Goal: Transaction & Acquisition: Purchase product/service

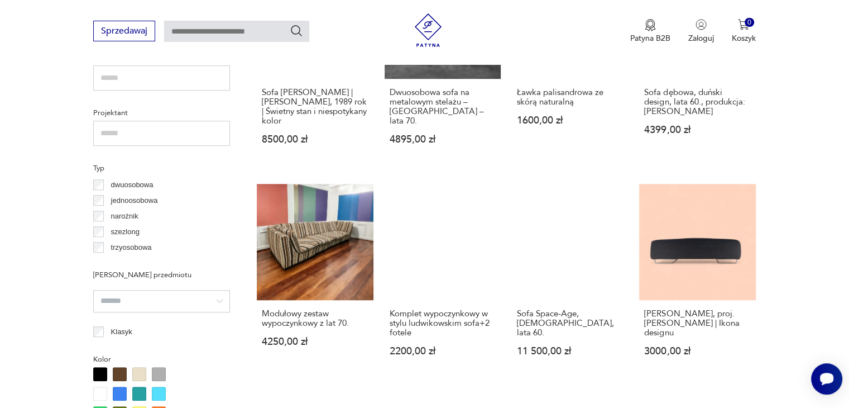
scroll to position [770, 0]
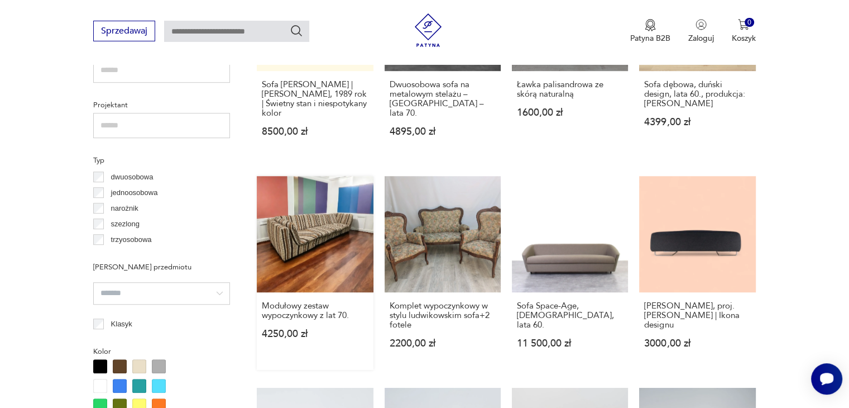
click at [353, 223] on link "Modułowy zestaw wypoczynkowy z lat 70. 4250,00 zł" at bounding box center [315, 273] width 116 height 194
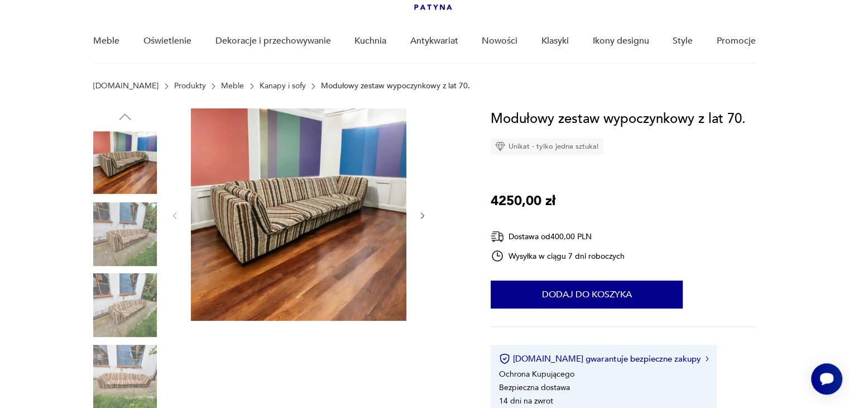
scroll to position [82, 0]
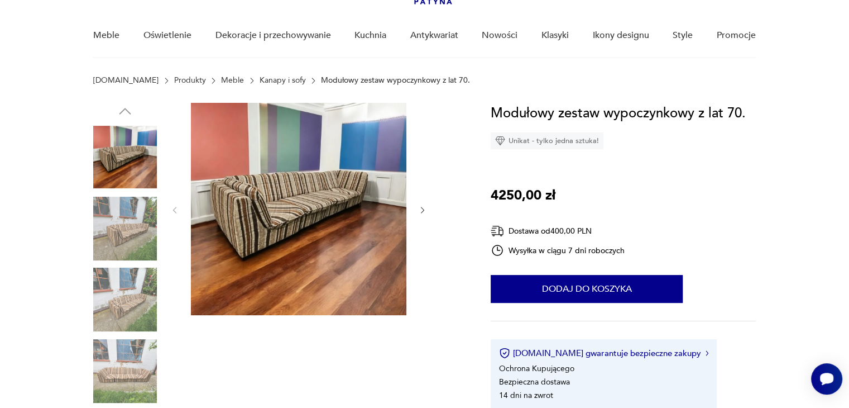
click at [422, 206] on icon "button" at bounding box center [422, 210] width 9 height 9
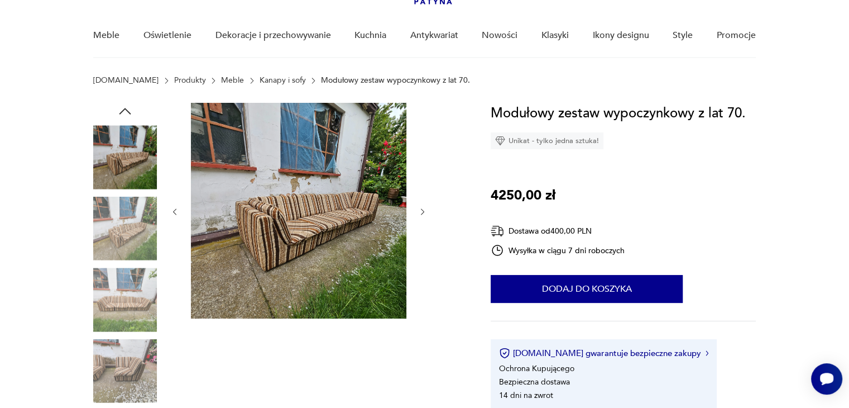
click at [422, 206] on button "button" at bounding box center [422, 211] width 9 height 11
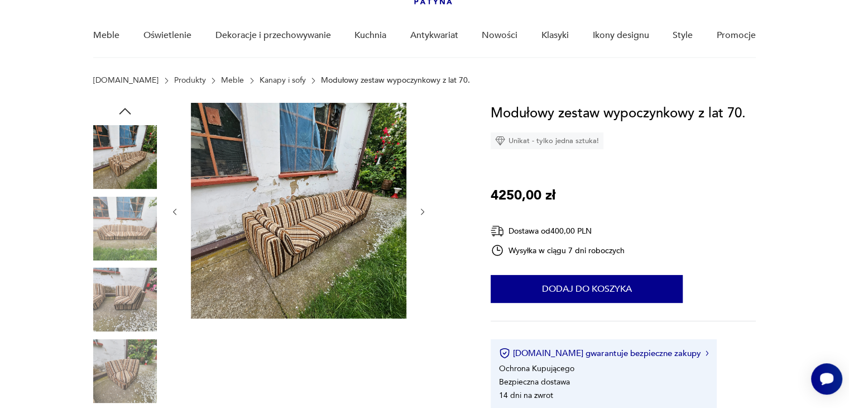
click at [422, 206] on button "button" at bounding box center [422, 211] width 9 height 11
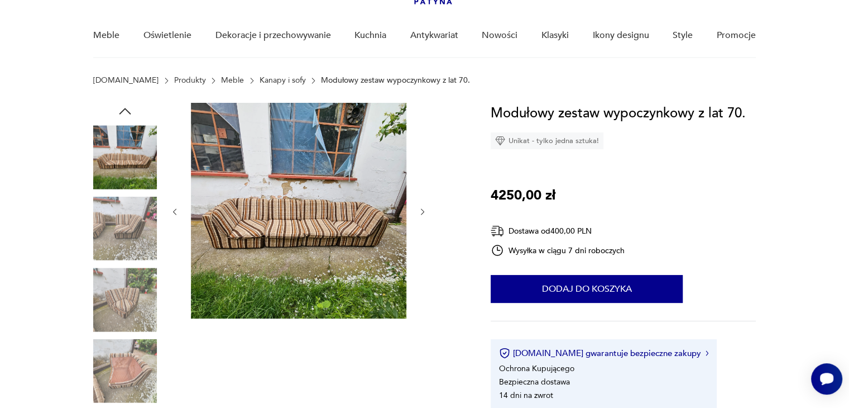
click at [422, 206] on button "button" at bounding box center [422, 211] width 9 height 11
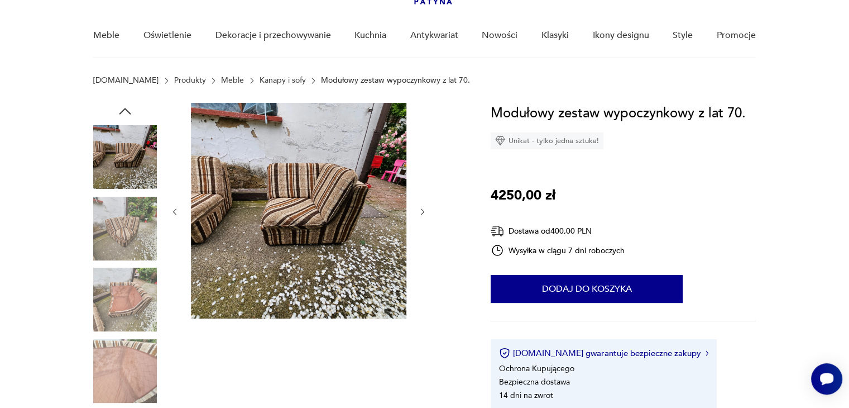
click at [422, 206] on button "button" at bounding box center [422, 211] width 9 height 11
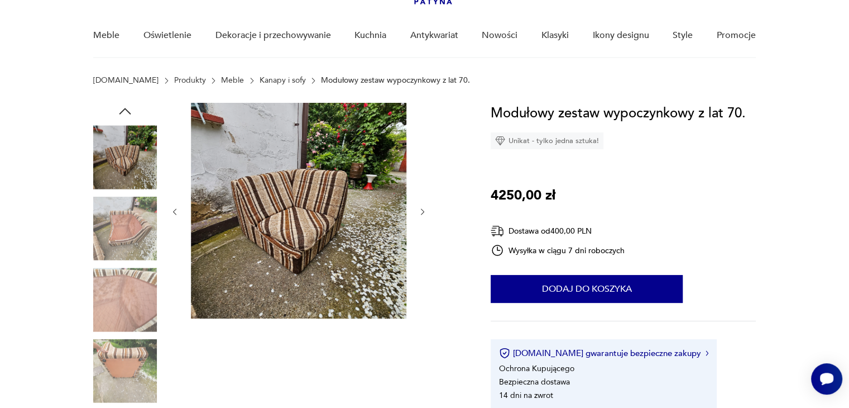
click at [422, 206] on button "button" at bounding box center [422, 211] width 9 height 11
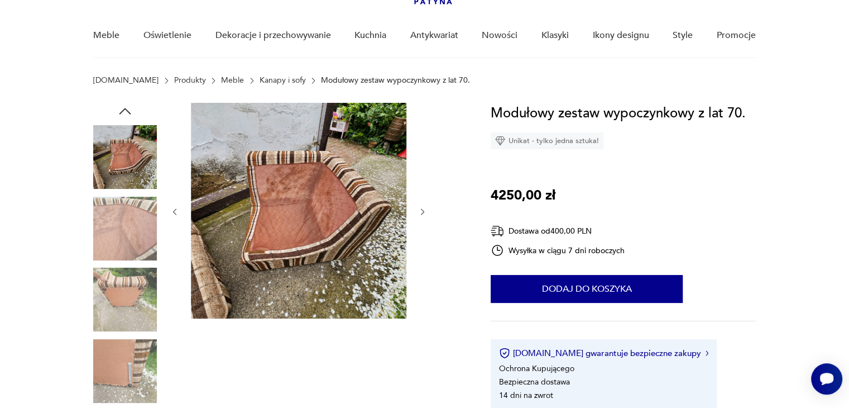
click at [422, 206] on button "button" at bounding box center [422, 211] width 9 height 11
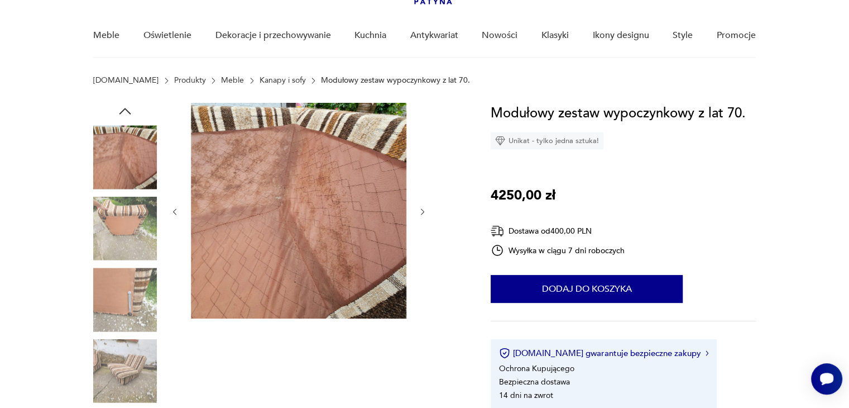
click at [422, 206] on button "button" at bounding box center [422, 211] width 9 height 11
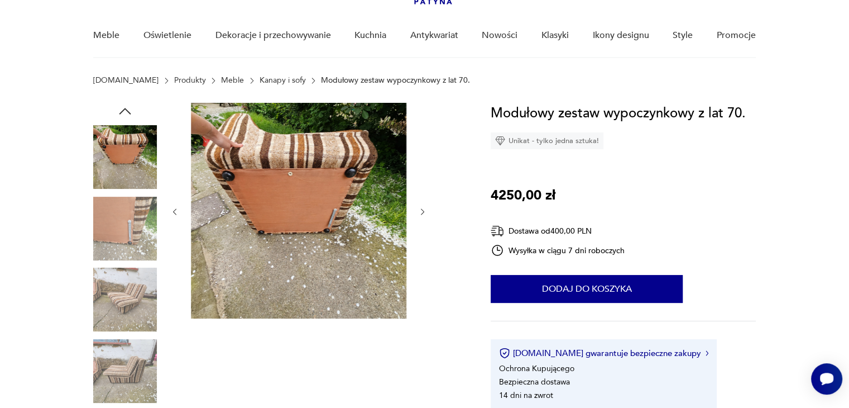
click at [422, 206] on button "button" at bounding box center [422, 211] width 9 height 11
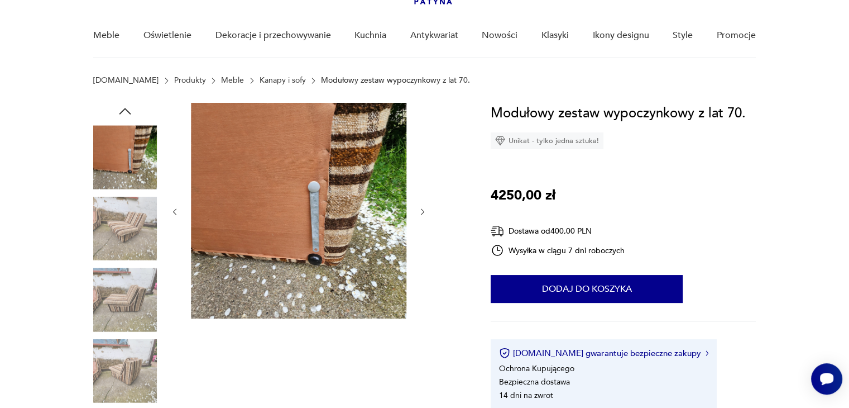
click at [422, 206] on button "button" at bounding box center [422, 211] width 9 height 11
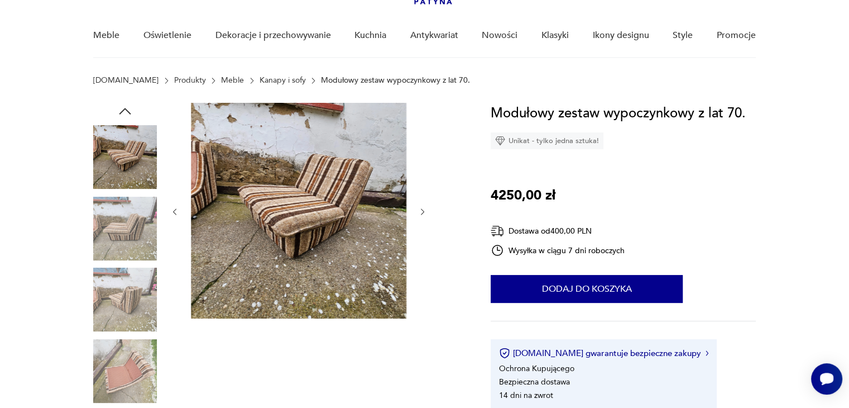
click at [422, 206] on button "button" at bounding box center [422, 211] width 9 height 11
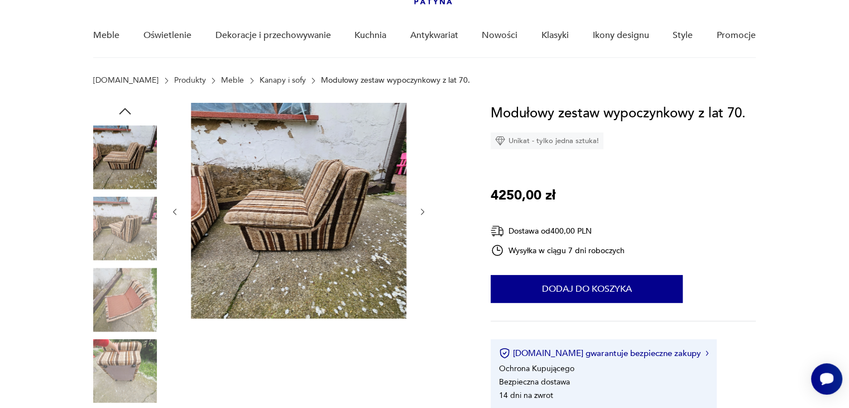
click at [422, 206] on button "button" at bounding box center [422, 211] width 9 height 11
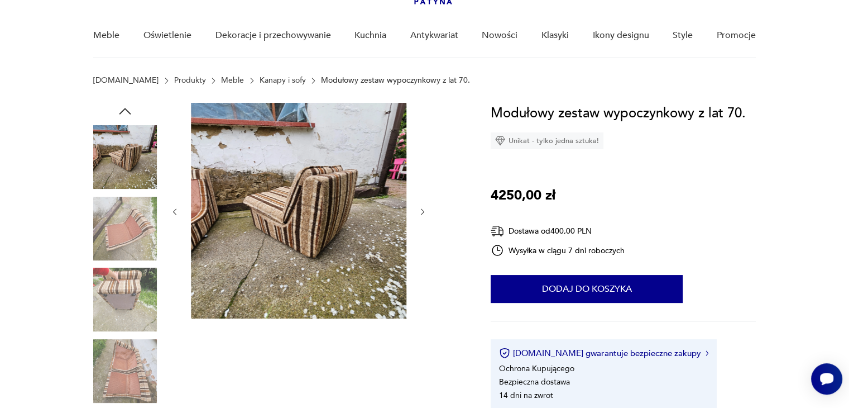
click at [422, 206] on button "button" at bounding box center [422, 211] width 9 height 11
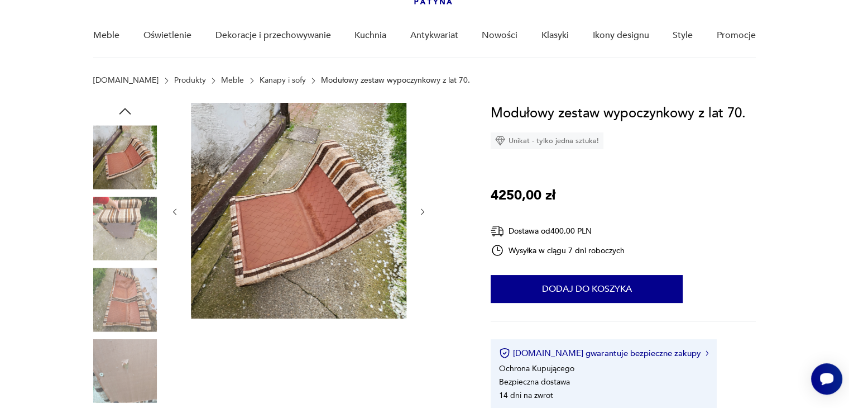
click at [422, 206] on button "button" at bounding box center [422, 211] width 9 height 11
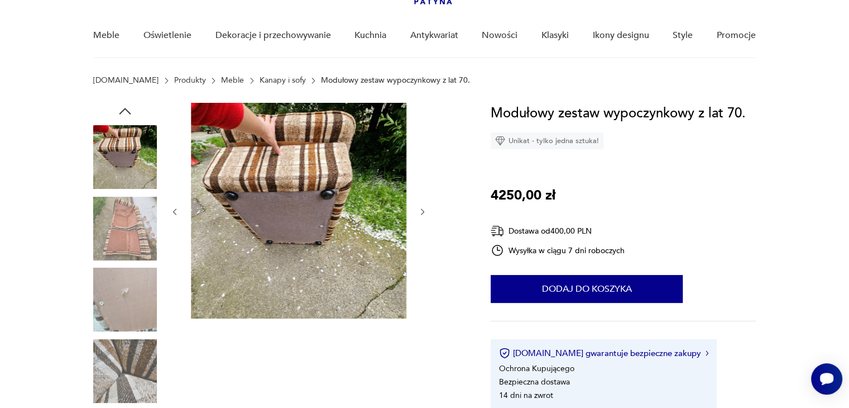
click at [422, 206] on button "button" at bounding box center [422, 211] width 9 height 11
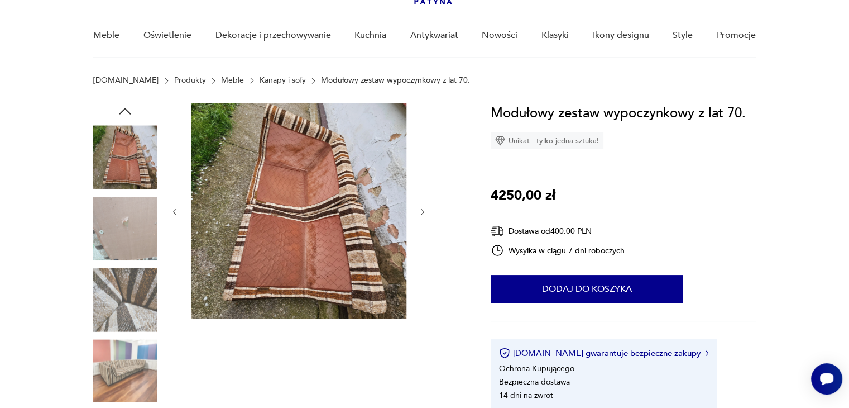
click at [422, 206] on button "button" at bounding box center [422, 211] width 9 height 11
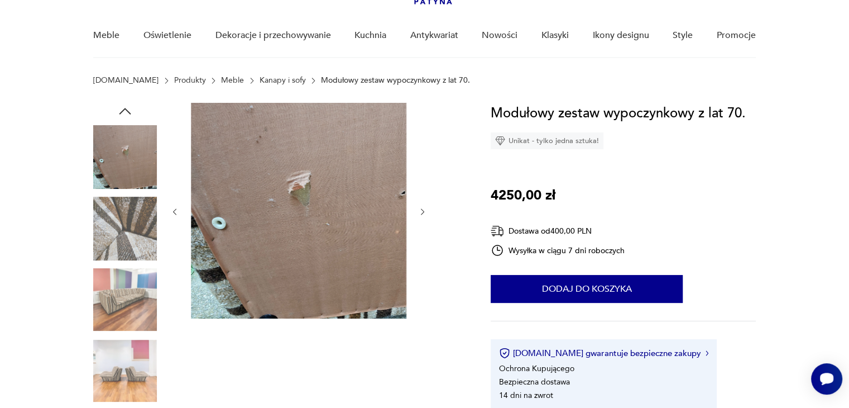
click at [422, 206] on button "button" at bounding box center [422, 211] width 9 height 11
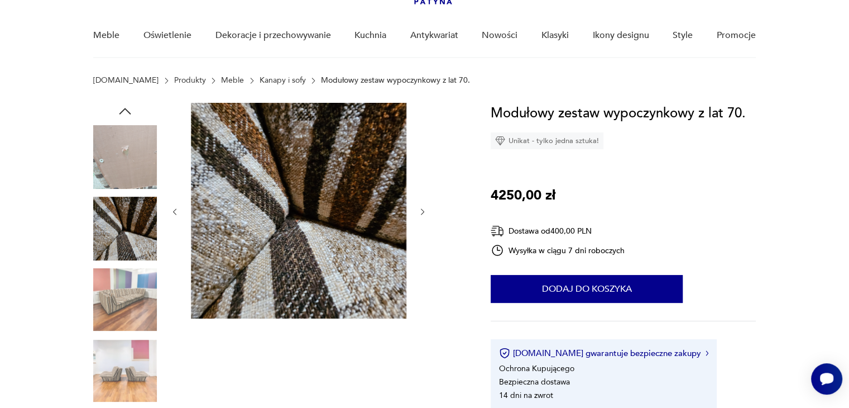
click at [422, 206] on button "button" at bounding box center [422, 211] width 9 height 11
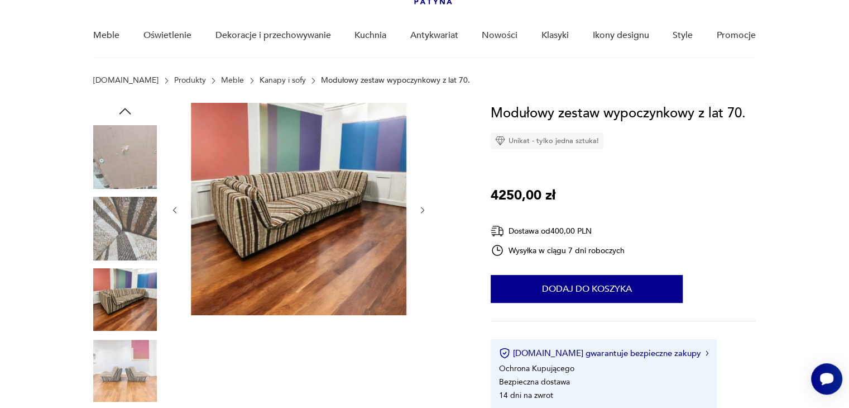
click at [422, 206] on icon "button" at bounding box center [422, 210] width 9 height 9
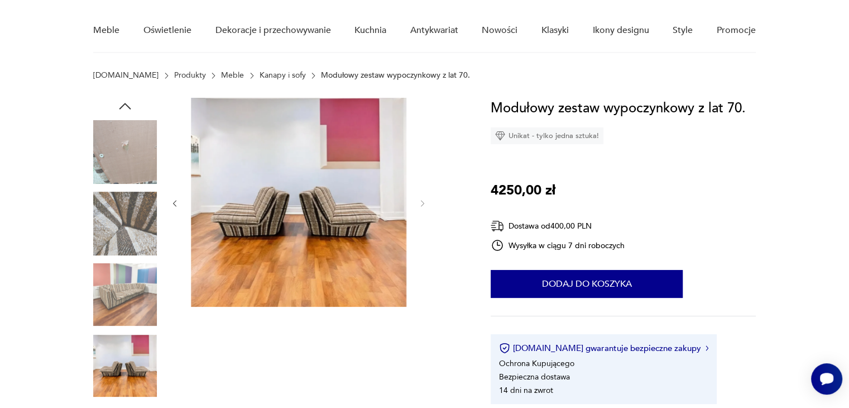
scroll to position [60, 0]
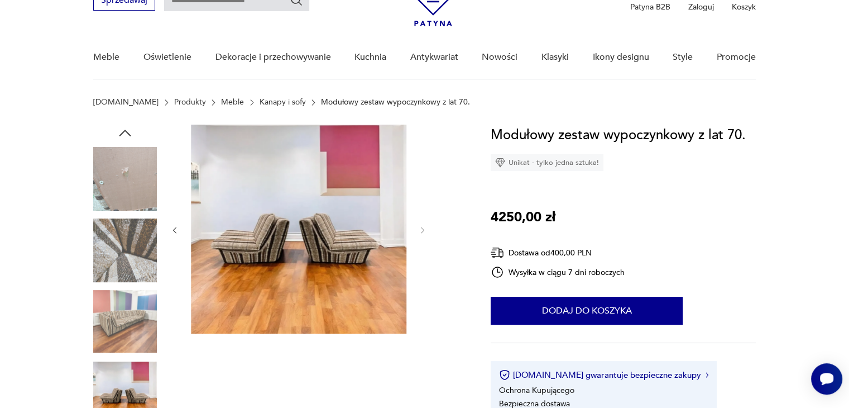
click at [174, 227] on icon "button" at bounding box center [174, 230] width 9 height 9
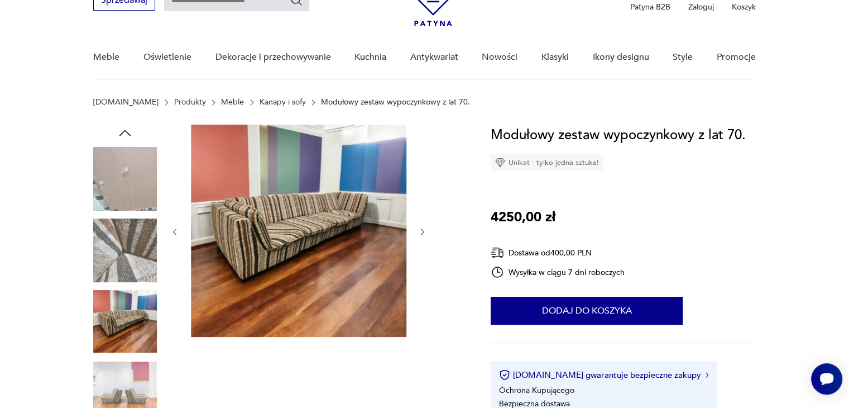
click at [174, 227] on icon "button" at bounding box center [174, 231] width 9 height 9
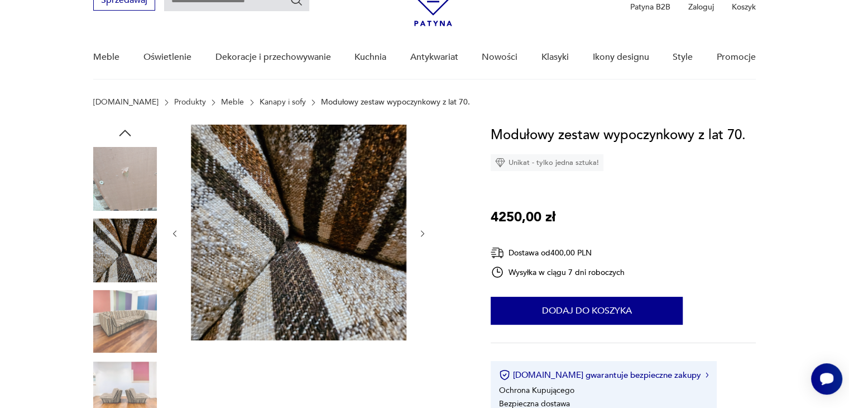
click at [174, 228] on button "button" at bounding box center [174, 233] width 9 height 11
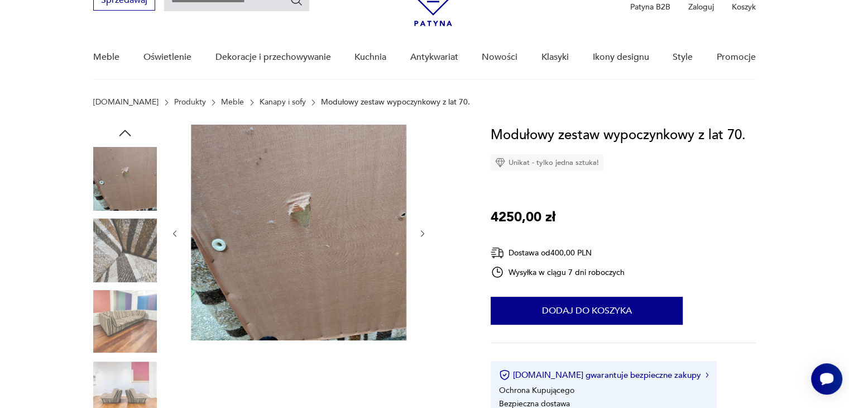
click at [174, 228] on button "button" at bounding box center [174, 233] width 9 height 11
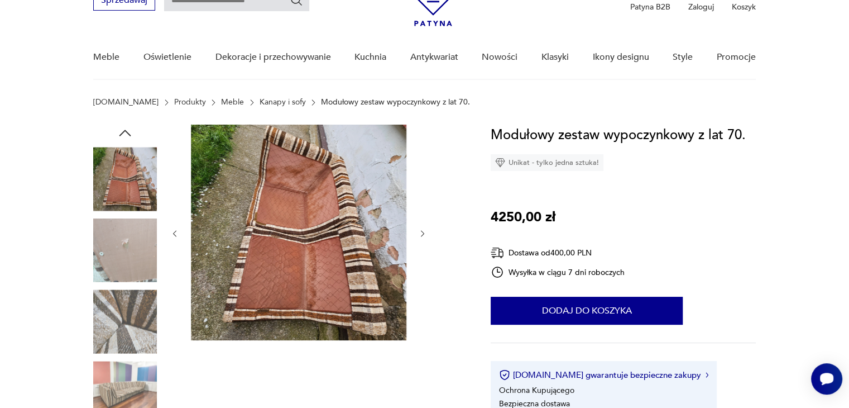
click at [174, 228] on button "button" at bounding box center [174, 233] width 9 height 11
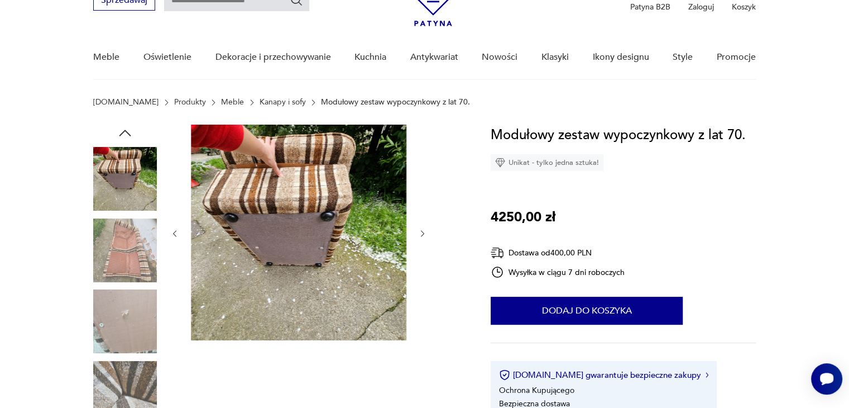
click at [174, 228] on button "button" at bounding box center [174, 233] width 9 height 11
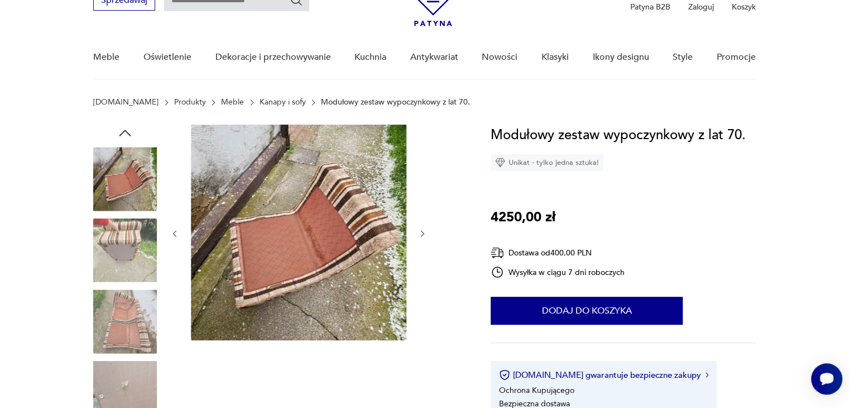
click at [174, 228] on button "button" at bounding box center [174, 233] width 9 height 11
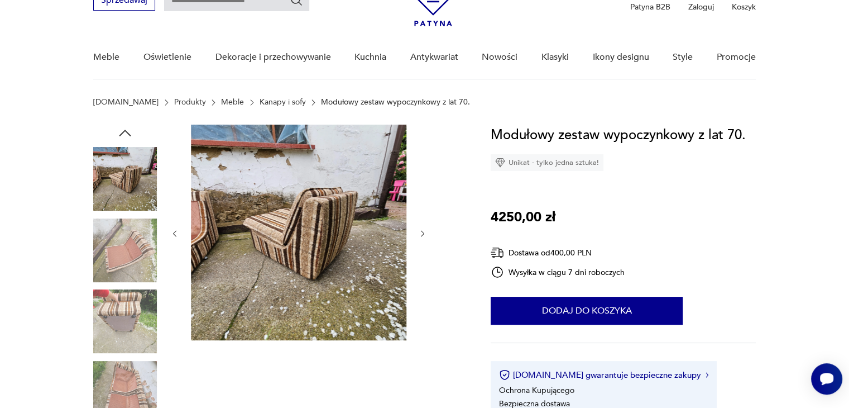
click at [174, 228] on button "button" at bounding box center [174, 233] width 9 height 11
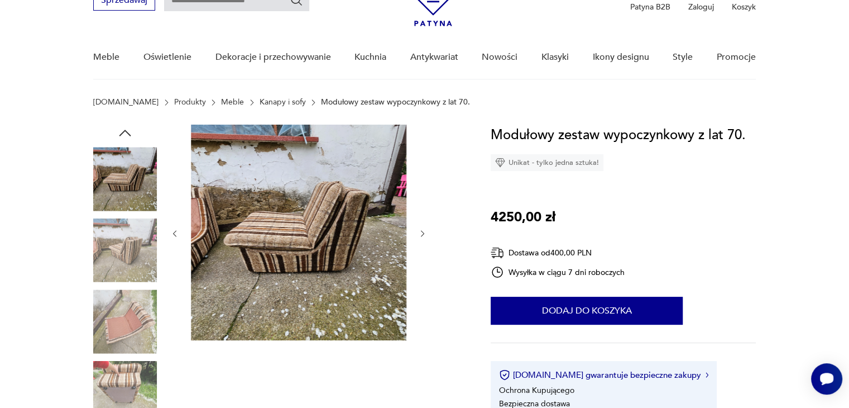
click at [174, 228] on button "button" at bounding box center [174, 233] width 9 height 11
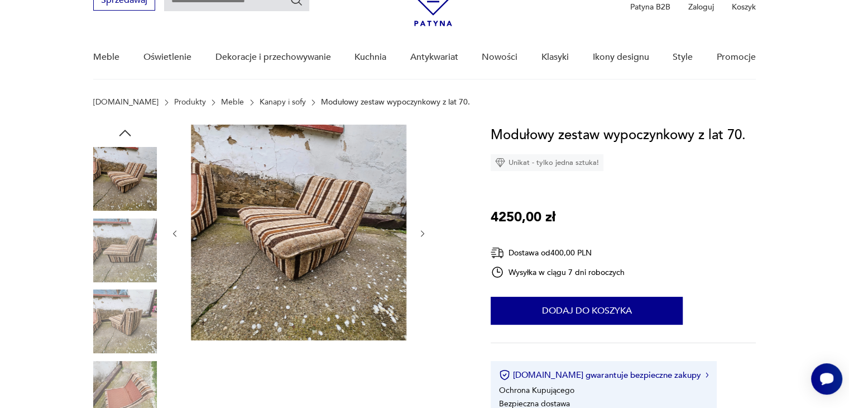
click at [174, 228] on button "button" at bounding box center [174, 233] width 9 height 11
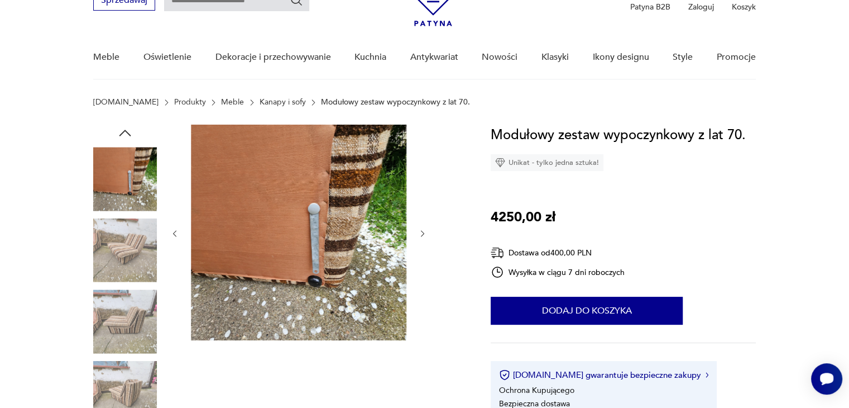
click at [174, 228] on button "button" at bounding box center [174, 233] width 9 height 11
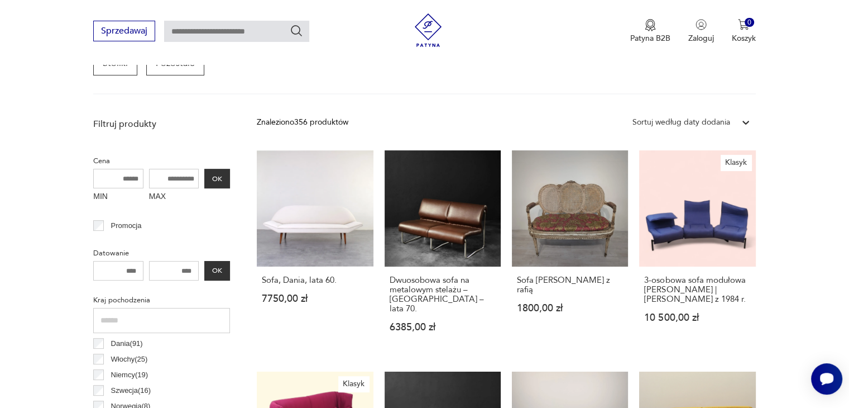
scroll to position [337, 0]
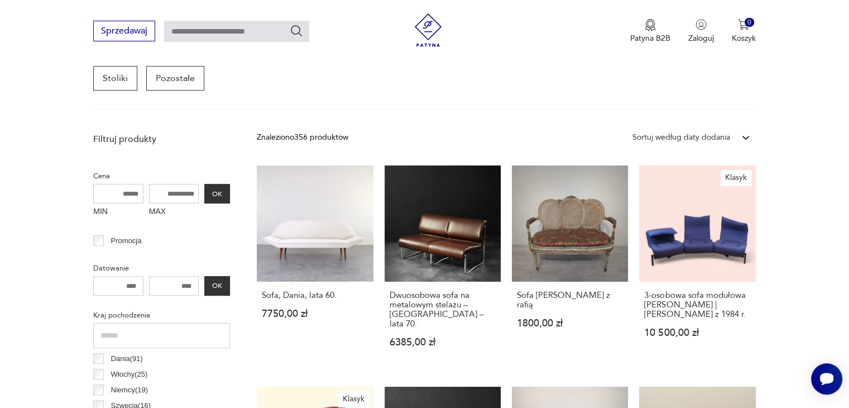
click at [188, 190] on input "MAX" at bounding box center [174, 194] width 50 height 20
type input "****"
click at [212, 190] on button "OK" at bounding box center [217, 194] width 26 height 20
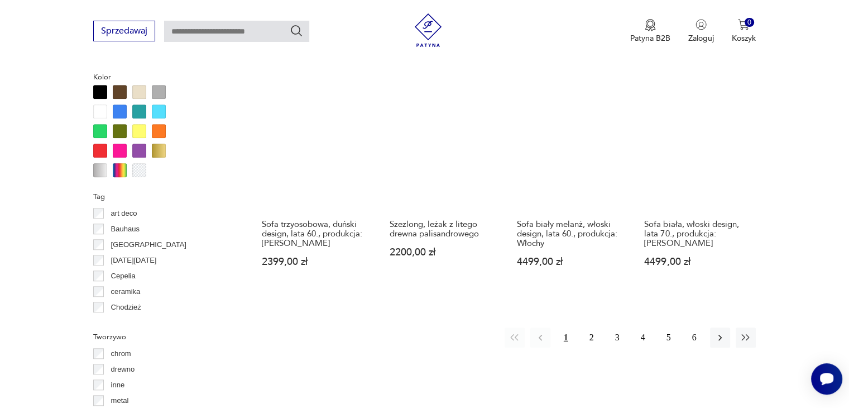
scroll to position [1072, 0]
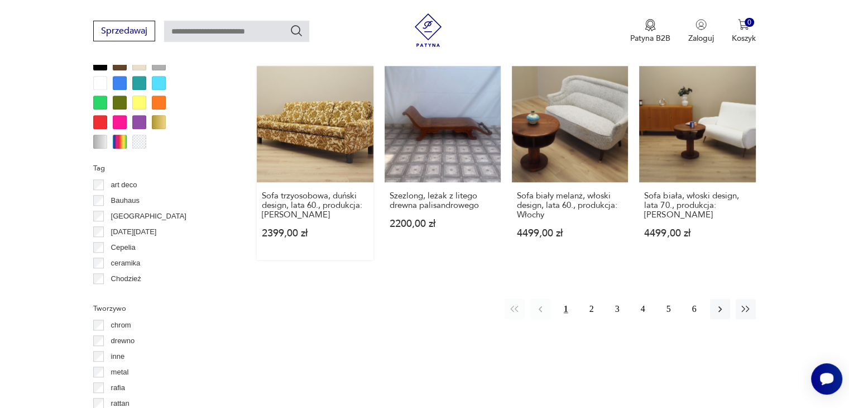
click at [352, 174] on link "Sofa trzyosobowa, duński design, lata 60., produkcja: Dania 2399,00 zł" at bounding box center [315, 163] width 116 height 194
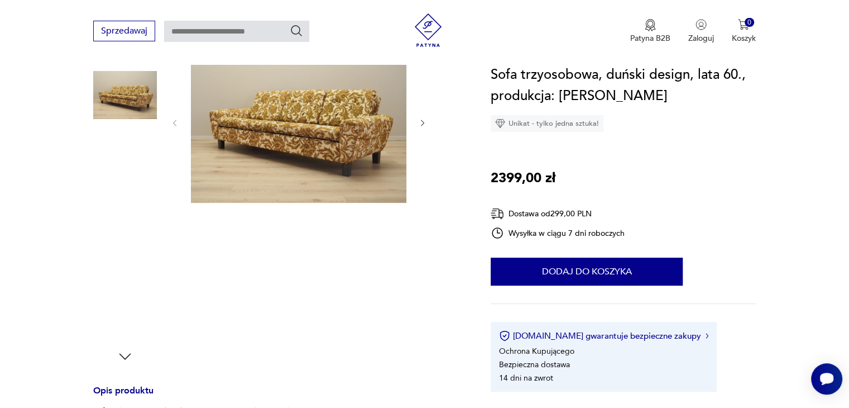
scroll to position [127, 0]
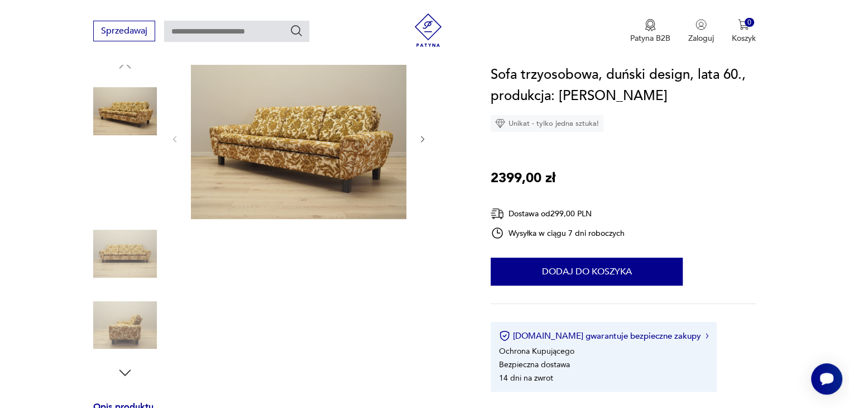
click at [135, 188] on img at bounding box center [125, 183] width 64 height 64
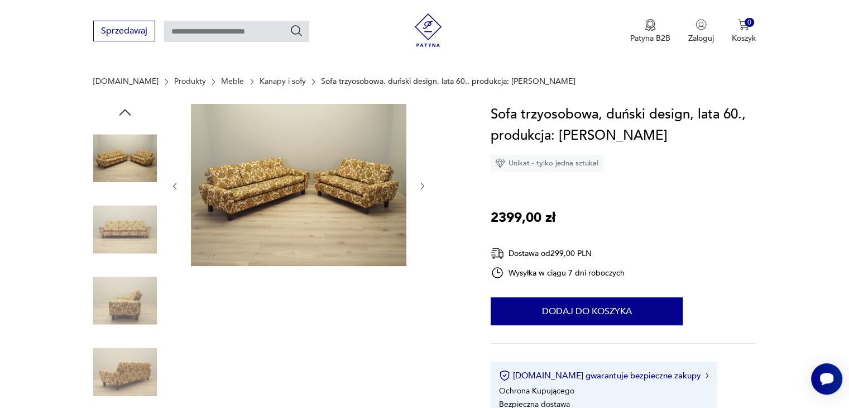
scroll to position [0, 0]
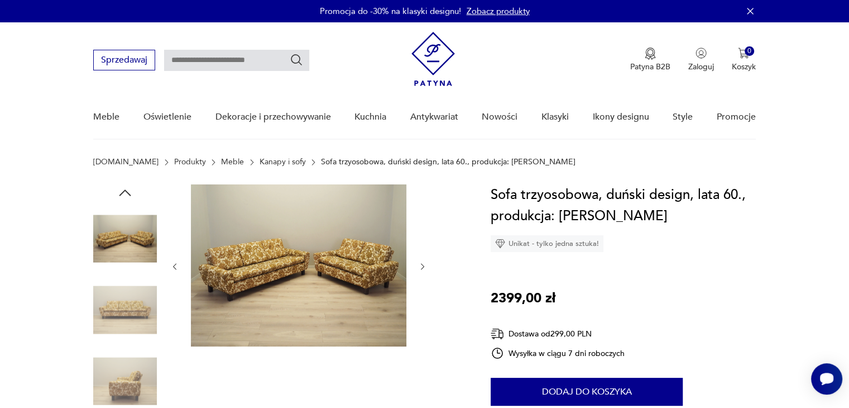
click at [313, 282] on img at bounding box center [299, 265] width 216 height 162
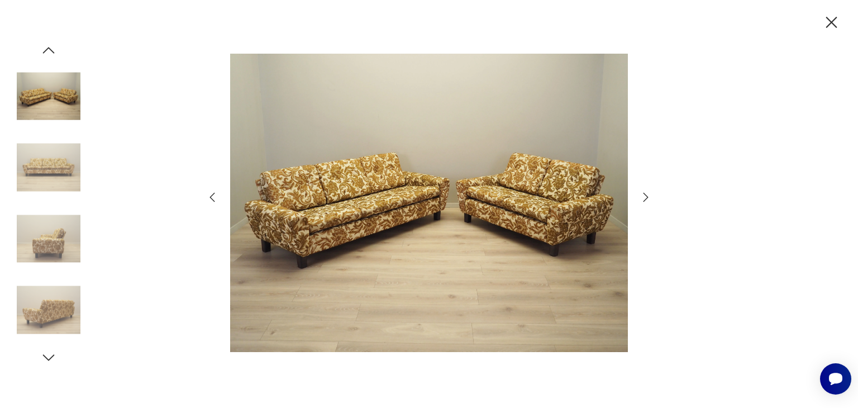
click at [833, 20] on icon "button" at bounding box center [831, 22] width 11 height 11
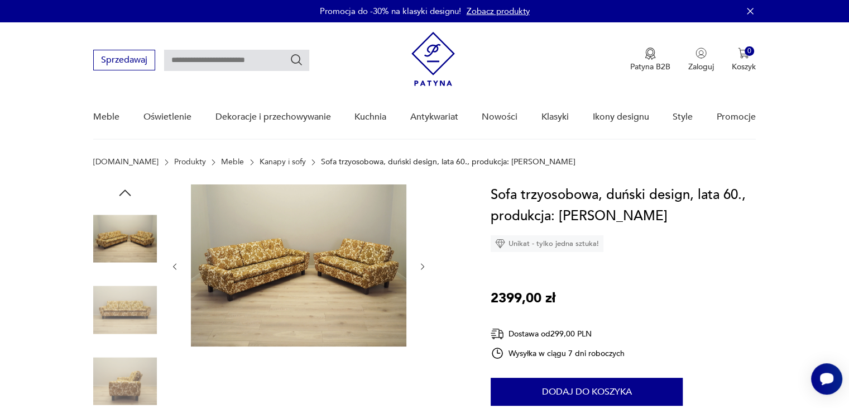
click at [262, 257] on img at bounding box center [299, 265] width 216 height 162
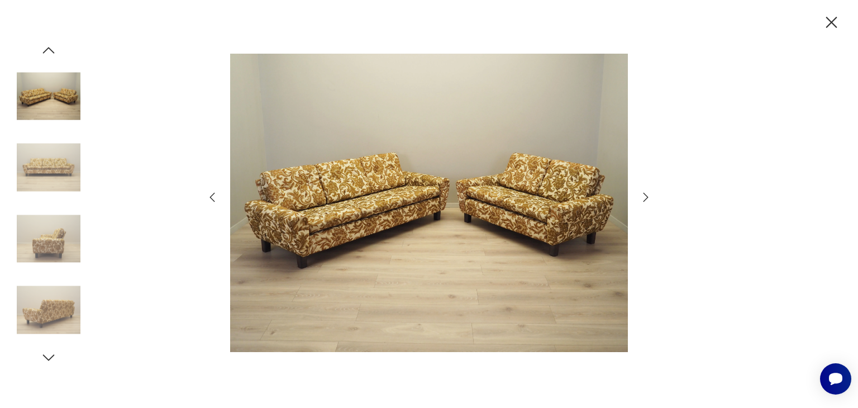
click at [828, 16] on icon "button" at bounding box center [832, 23] width 20 height 20
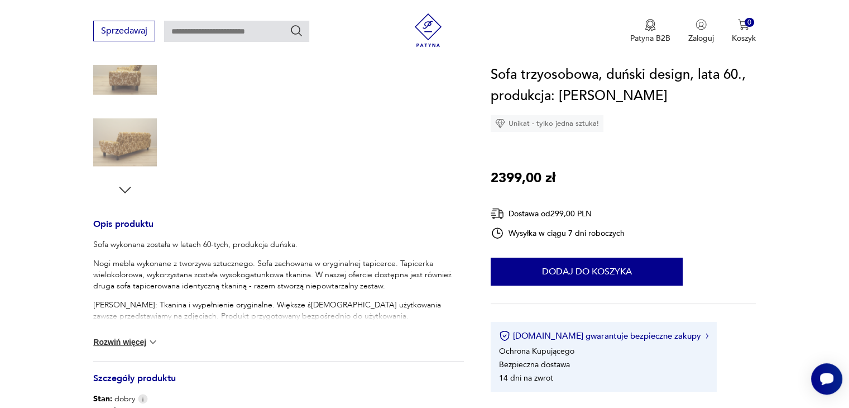
scroll to position [321, 0]
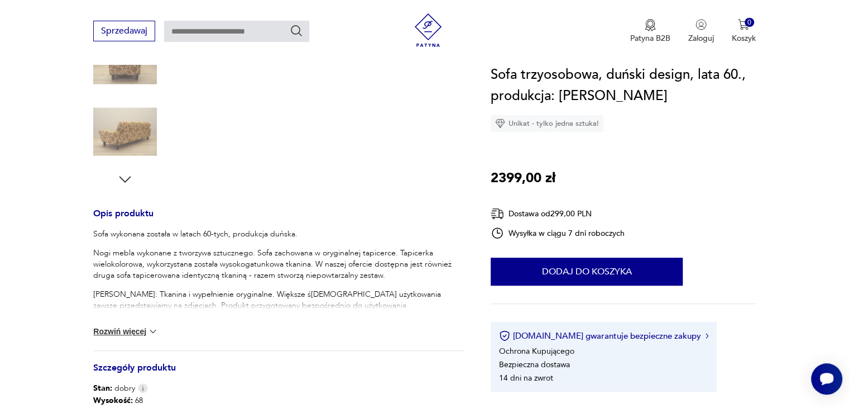
click at [128, 332] on button "Rozwiń więcej" at bounding box center [125, 331] width 65 height 11
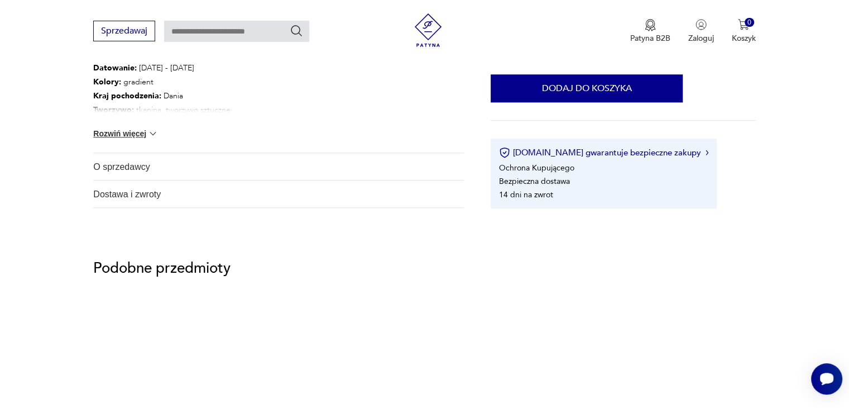
scroll to position [865, 0]
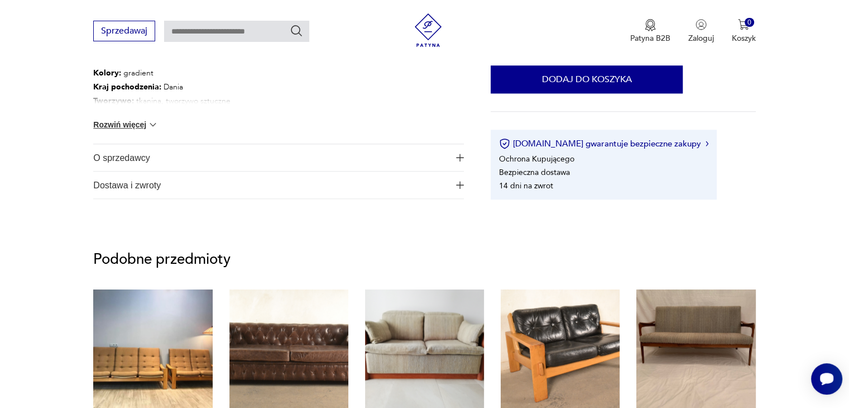
click at [461, 185] on img "button" at bounding box center [460, 185] width 8 height 8
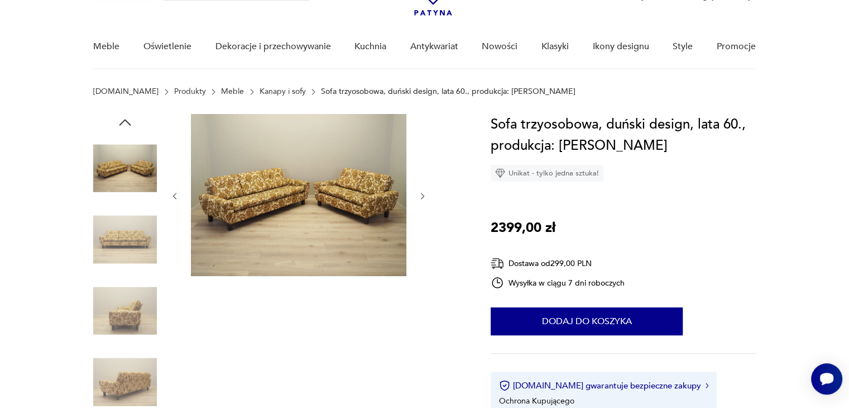
scroll to position [80, 0]
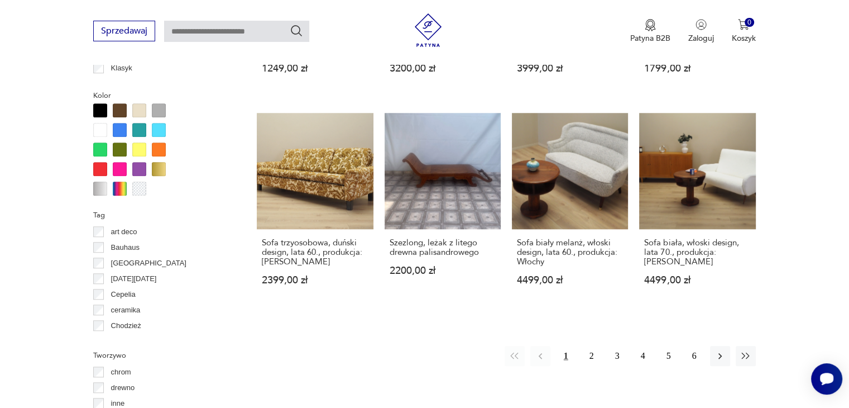
scroll to position [1023, 0]
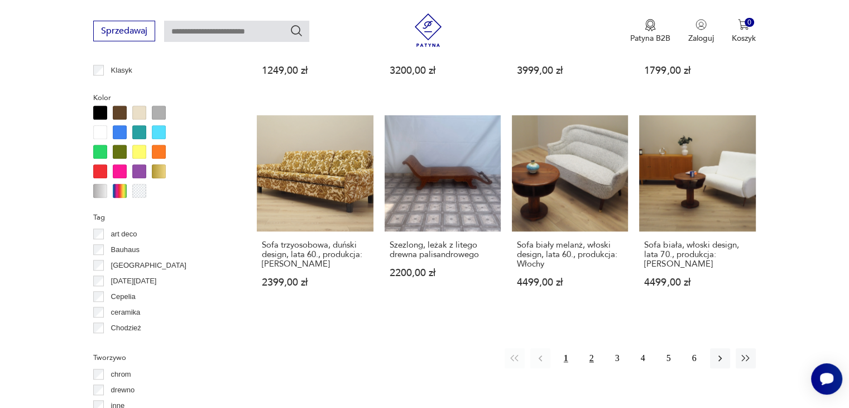
click at [591, 358] on button "2" at bounding box center [592, 358] width 20 height 20
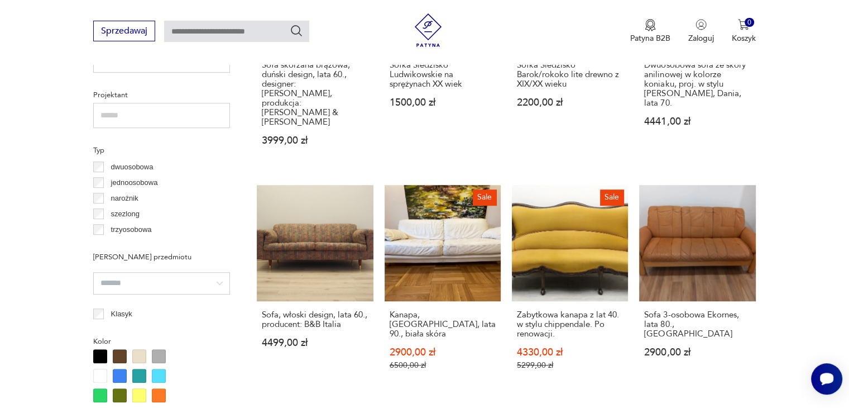
scroll to position [782, 0]
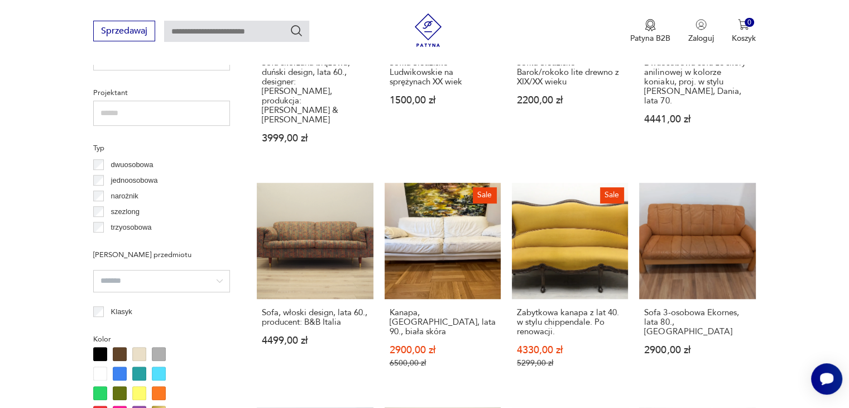
click at [144, 164] on p "dwuosobowa" at bounding box center [132, 165] width 42 height 12
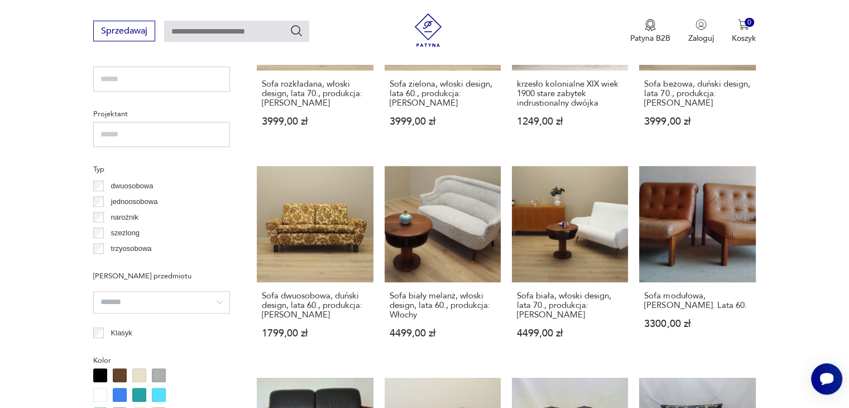
scroll to position [776, 0]
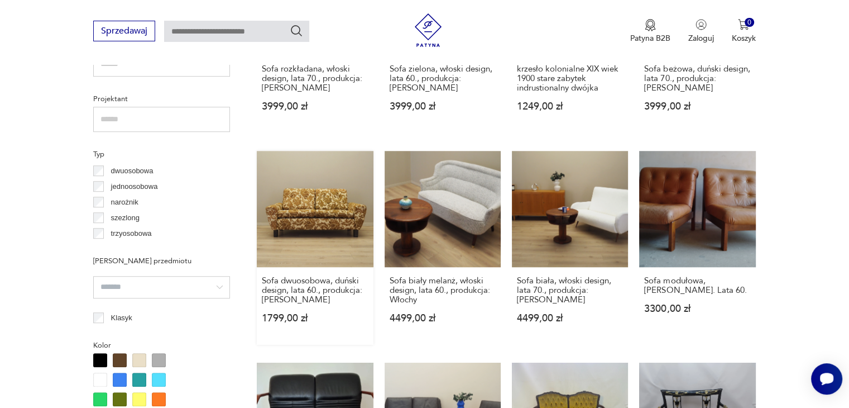
click at [340, 246] on link "Sofa dwuosobowa, duński design, lata 60., produkcja: Dania 1799,00 zł" at bounding box center [315, 248] width 116 height 194
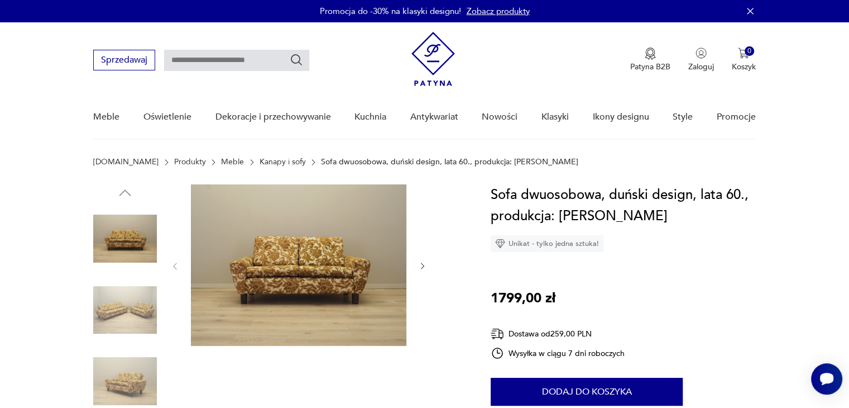
scroll to position [165, 0]
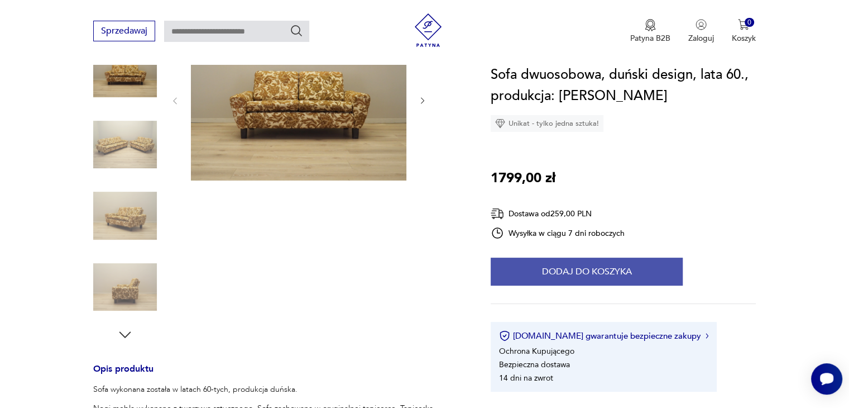
click at [626, 271] on button "Dodaj do koszyka" at bounding box center [587, 271] width 192 height 28
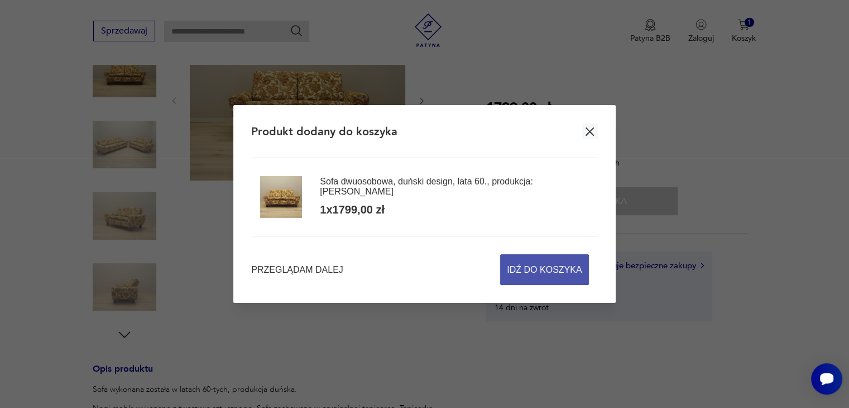
click at [561, 274] on span "Idź do koszyka" at bounding box center [544, 270] width 75 height 30
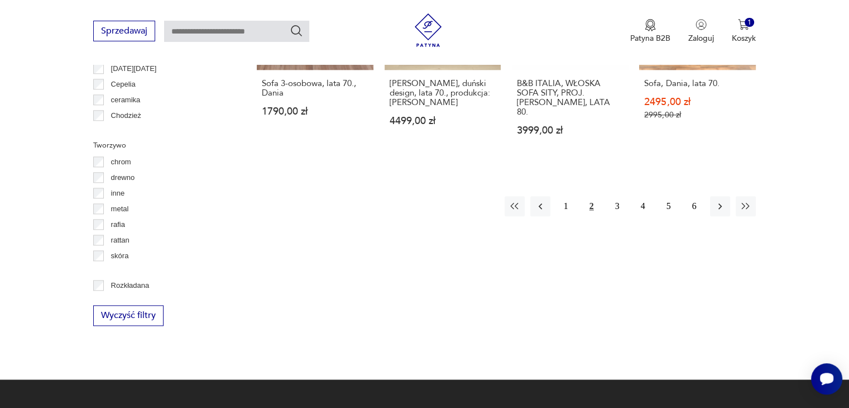
scroll to position [1252, 0]
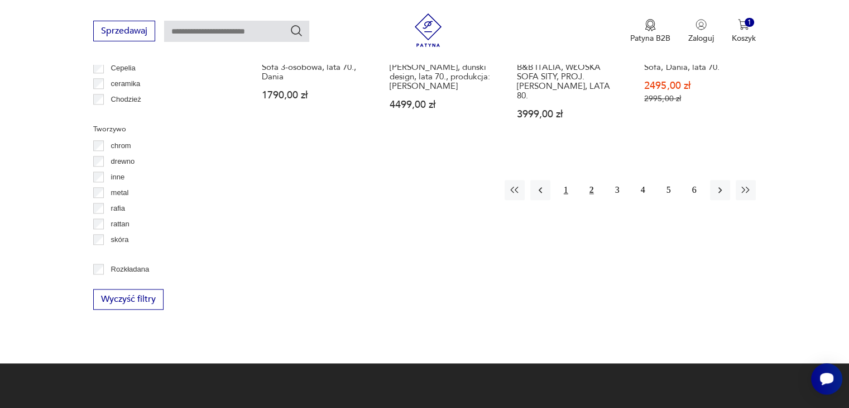
click at [565, 180] on button "1" at bounding box center [566, 190] width 20 height 20
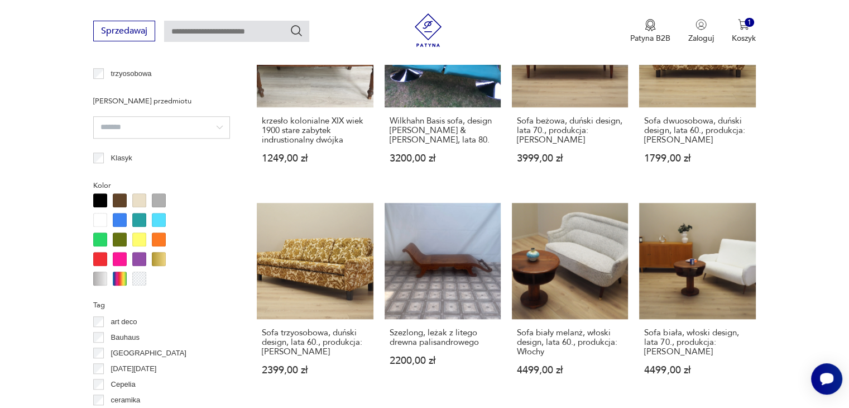
scroll to position [1007, 0]
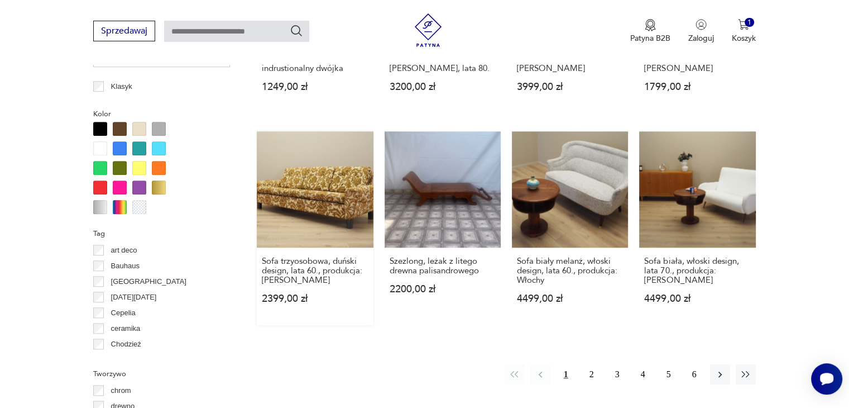
click at [306, 209] on link "Sofa trzyosobowa, duński design, lata 60., produkcja: Dania 2399,00 zł" at bounding box center [315, 228] width 116 height 194
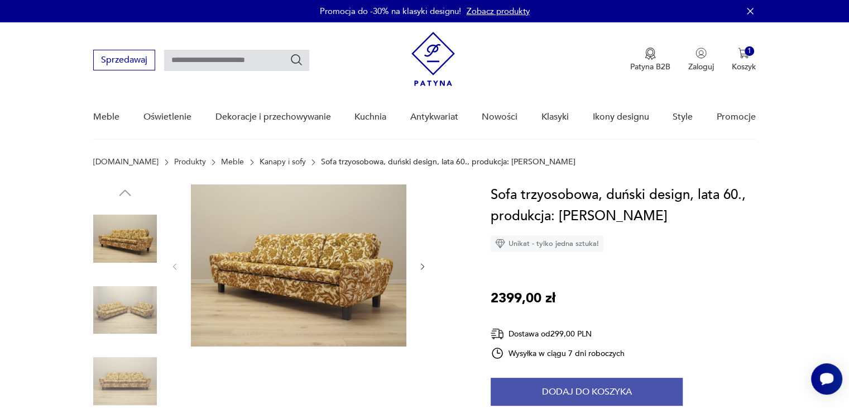
click at [579, 388] on button "Dodaj do koszyka" at bounding box center [587, 392] width 192 height 28
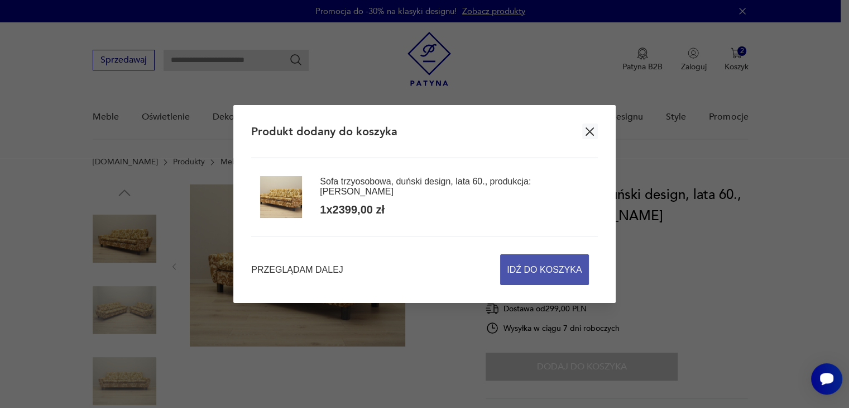
click at [558, 271] on span "Idź do koszyka" at bounding box center [544, 270] width 75 height 30
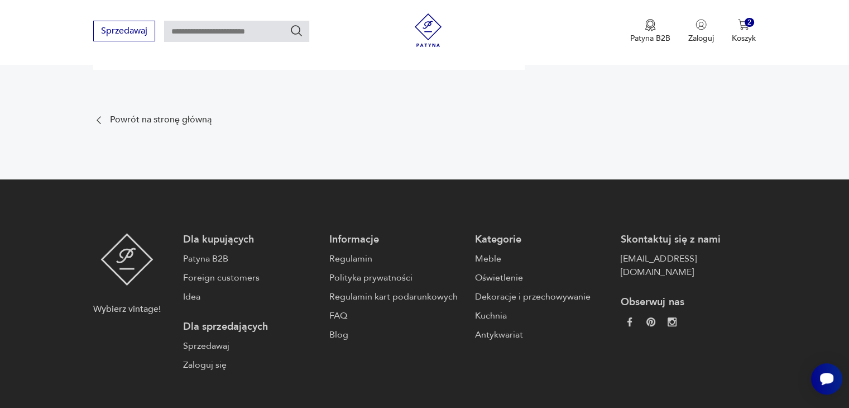
scroll to position [357, 0]
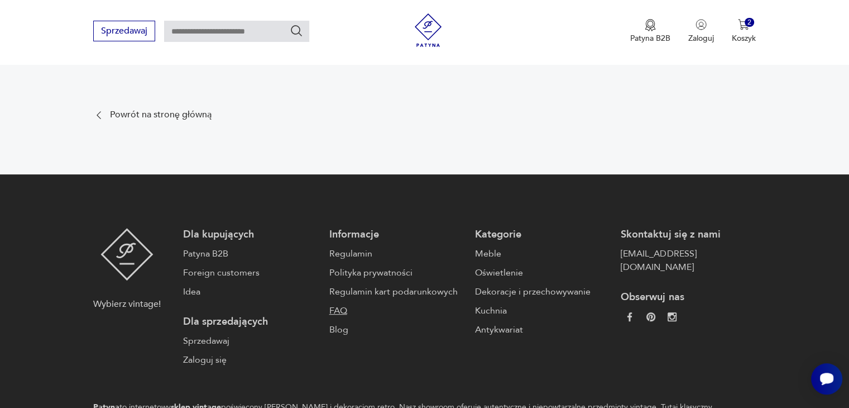
click at [330, 311] on link "FAQ" at bounding box center [397, 310] width 135 height 13
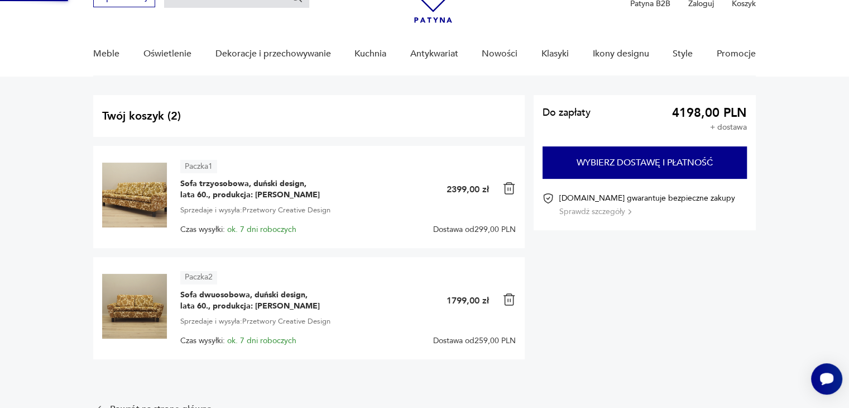
scroll to position [0, 0]
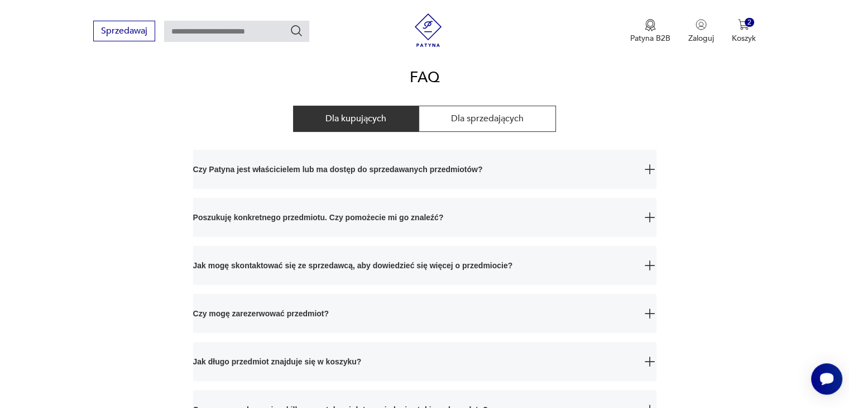
scroll to position [124, 0]
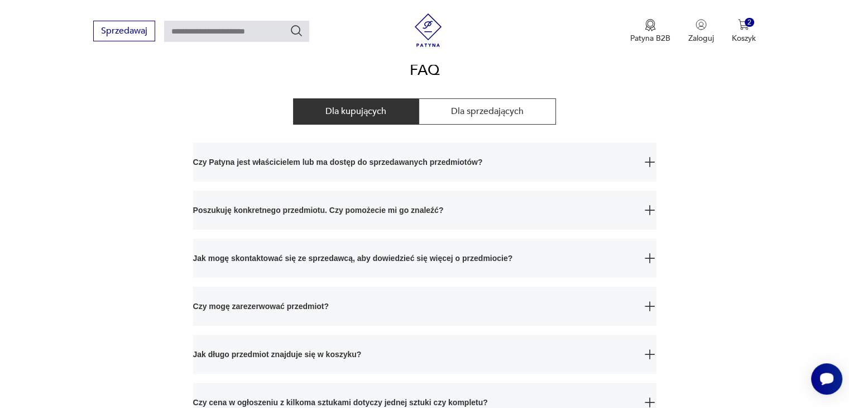
click at [652, 160] on img "button" at bounding box center [650, 162] width 10 height 10
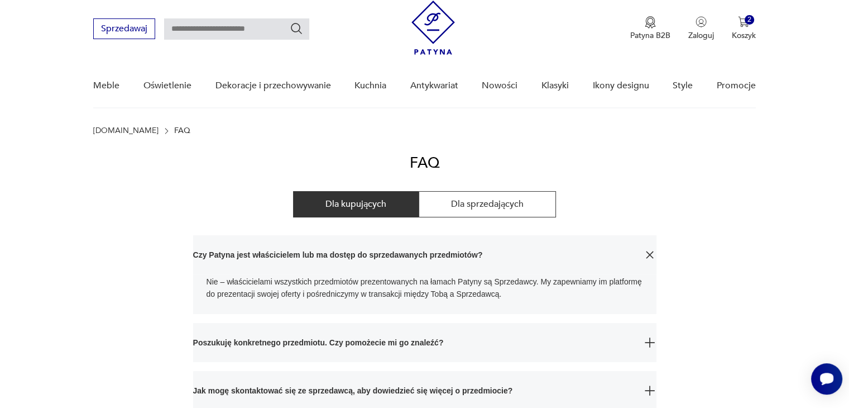
scroll to position [15, 0]
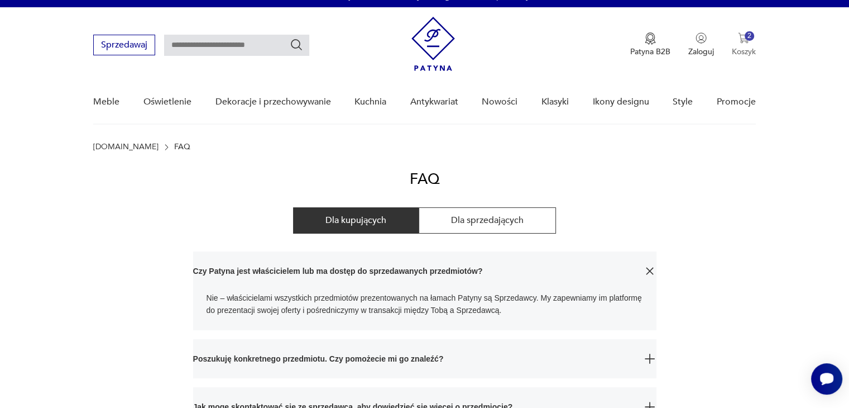
click at [742, 51] on p "Koszyk" at bounding box center [744, 51] width 24 height 11
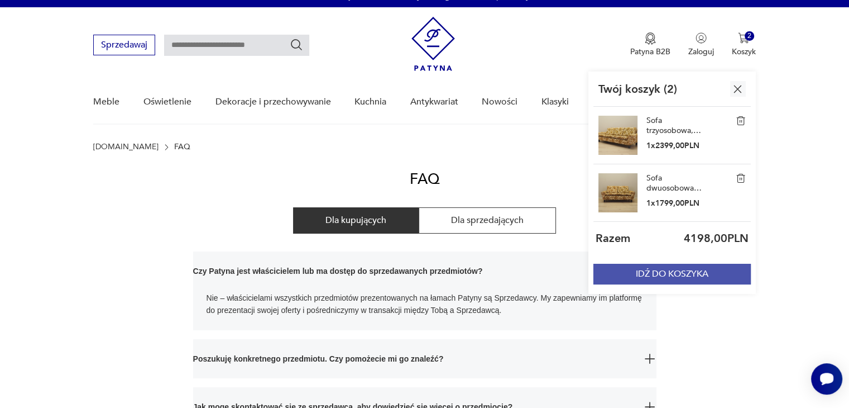
click at [674, 277] on button "IDŹ DO KOSZYKA" at bounding box center [672, 274] width 157 height 21
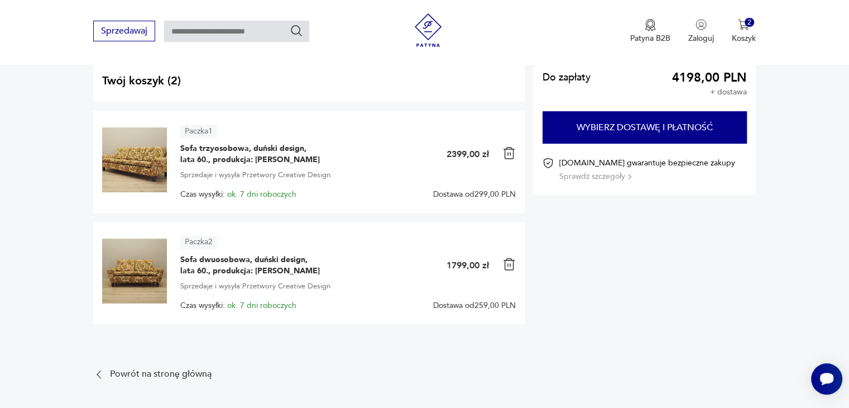
scroll to position [88, 0]
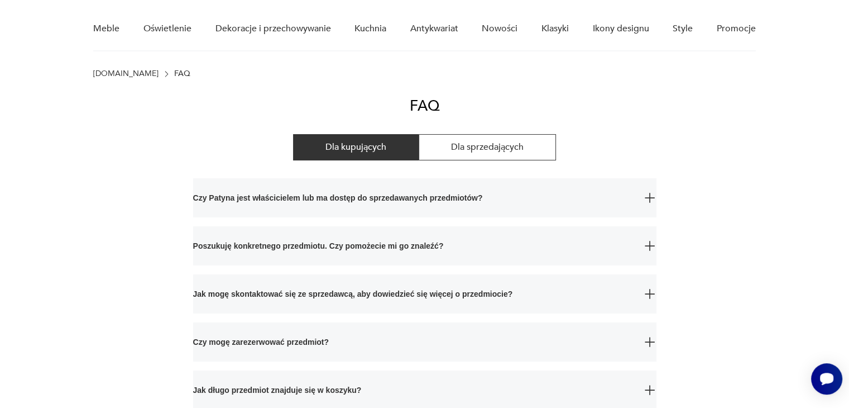
scroll to position [15, 0]
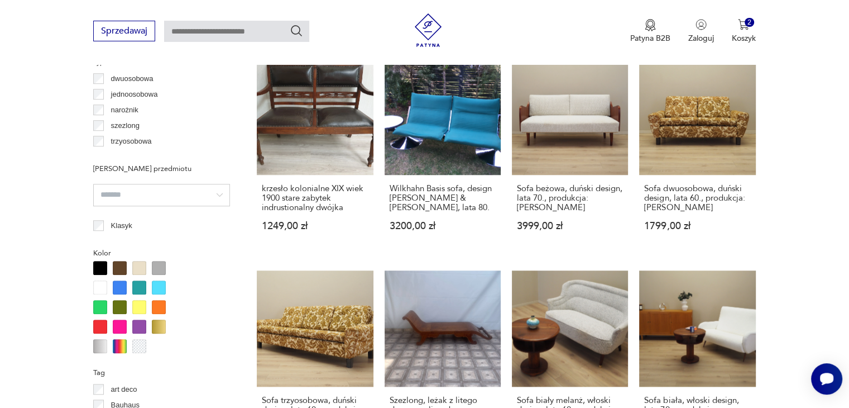
scroll to position [896, 0]
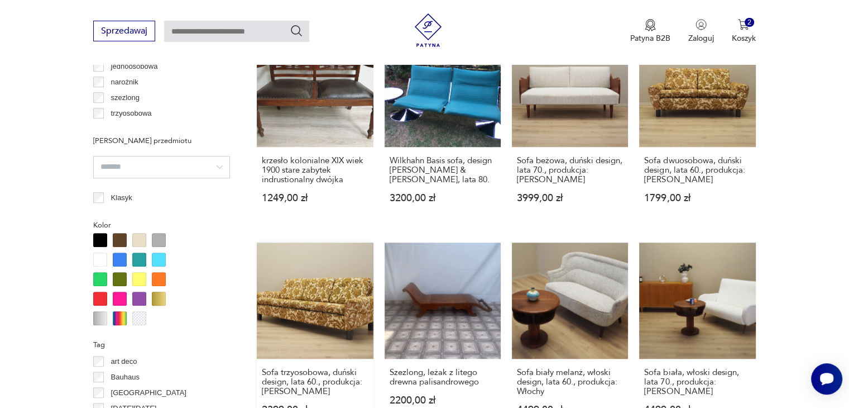
click at [316, 294] on link "Sofa trzyosobowa, duński design, lata 60., produkcja: Dania 2399,00 zł" at bounding box center [315, 339] width 116 height 194
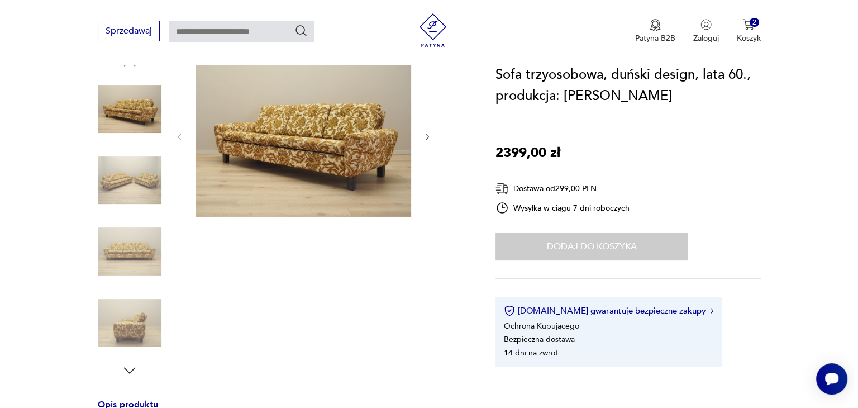
scroll to position [139, 0]
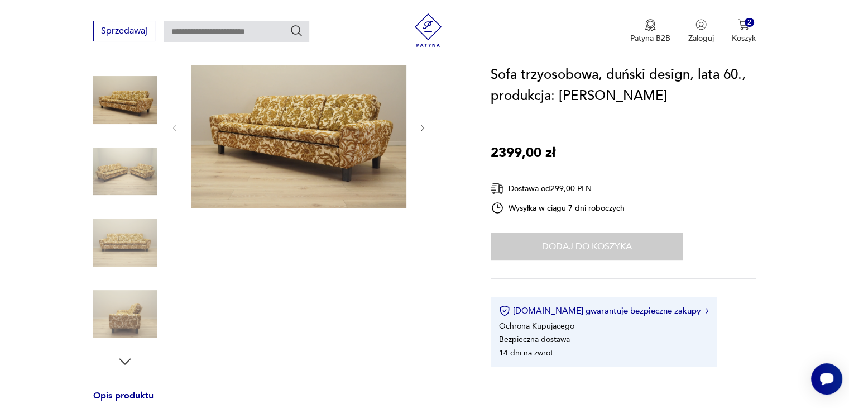
click at [348, 152] on img at bounding box center [299, 127] width 216 height 162
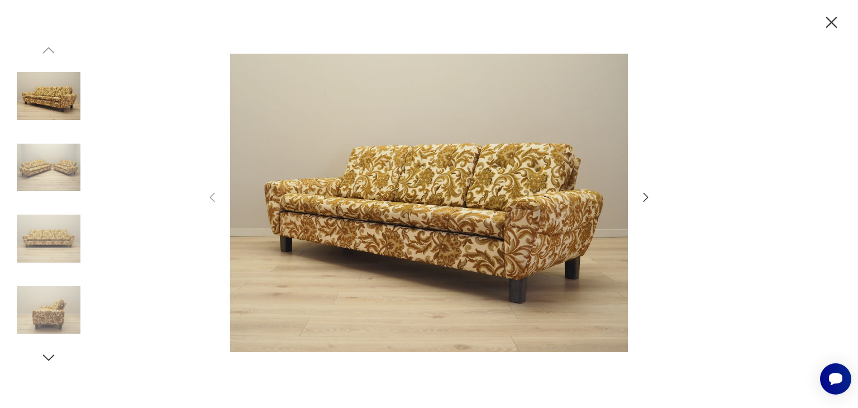
click at [436, 212] on img at bounding box center [429, 203] width 398 height 326
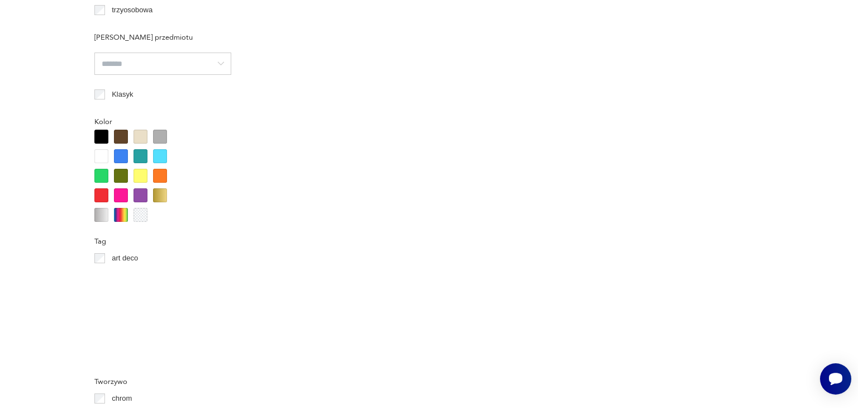
scroll to position [999, 0]
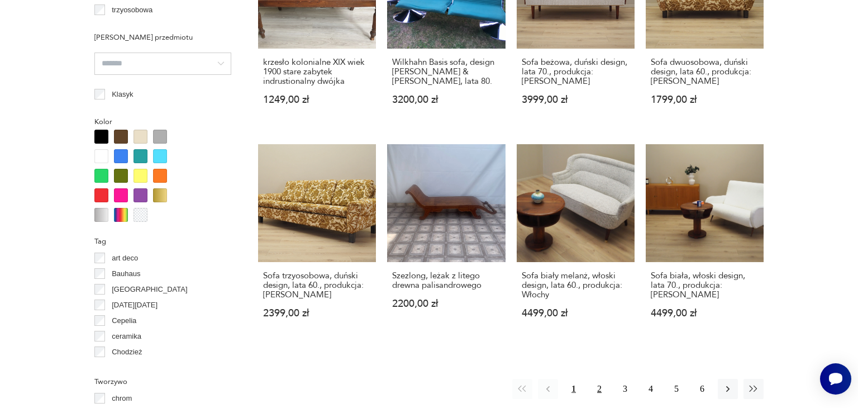
click at [595, 388] on button "2" at bounding box center [599, 389] width 20 height 20
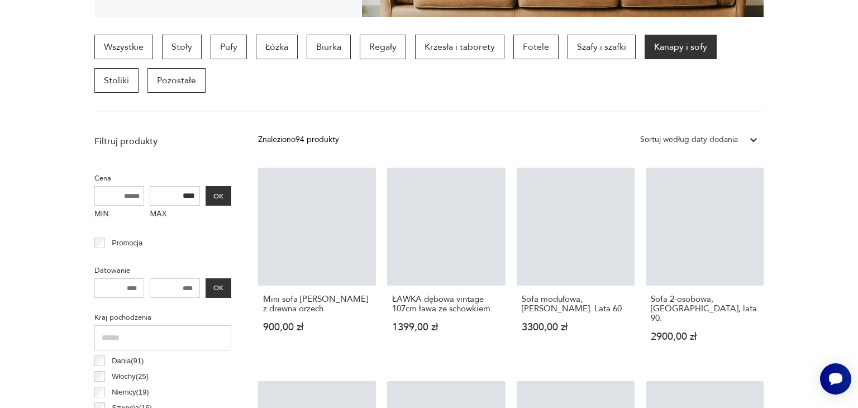
scroll to position [296, 0]
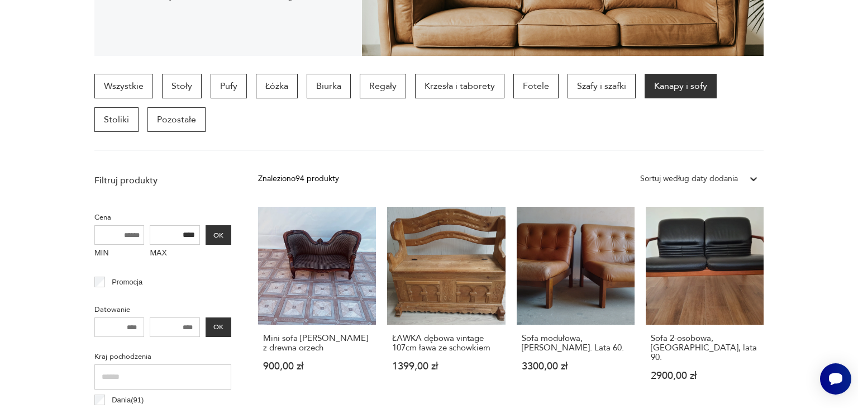
click at [824, 109] on section "Wszystkie Stoły Pufy Łóżka Biurka Regały Krzesła i taborety Fotele Szafy i szaf…" at bounding box center [429, 112] width 858 height 77
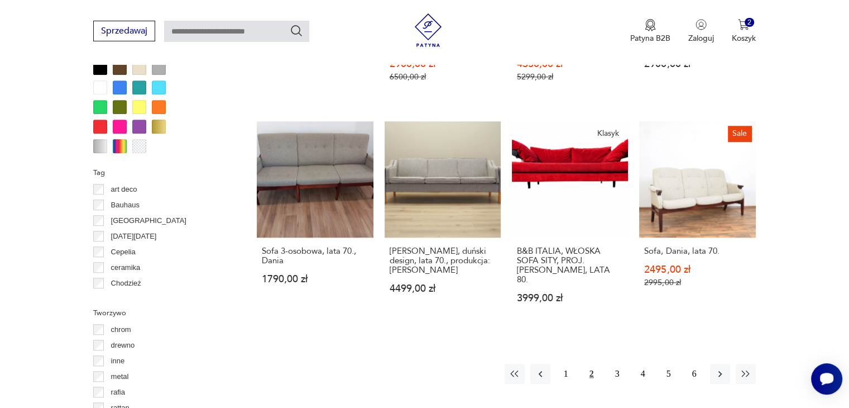
scroll to position [1072, 0]
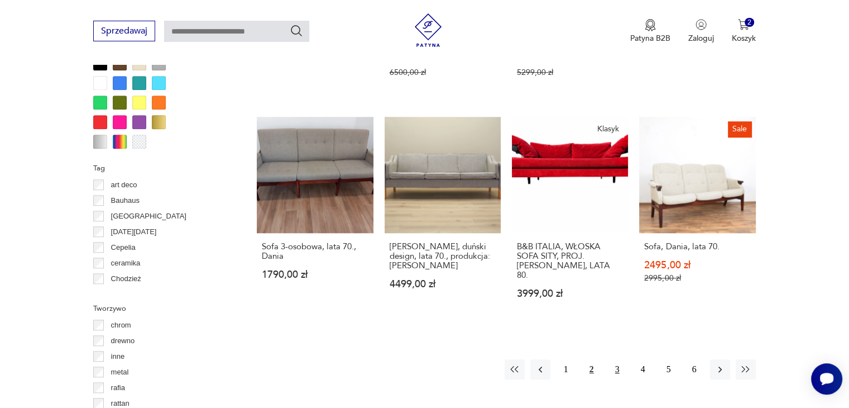
click at [615, 359] on button "3" at bounding box center [618, 369] width 20 height 20
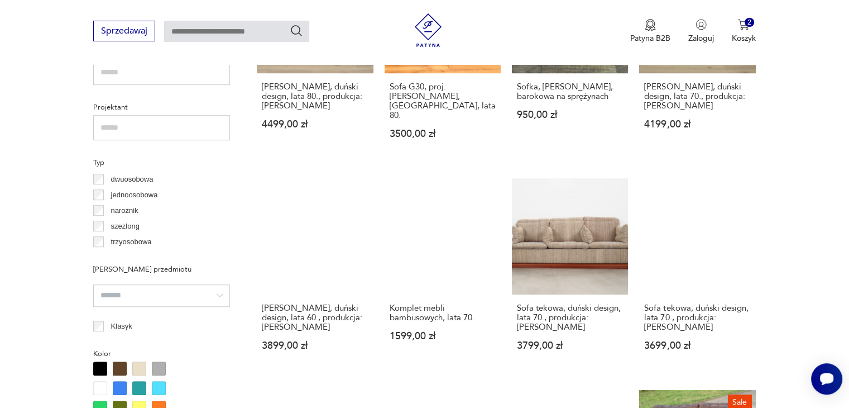
scroll to position [779, 0]
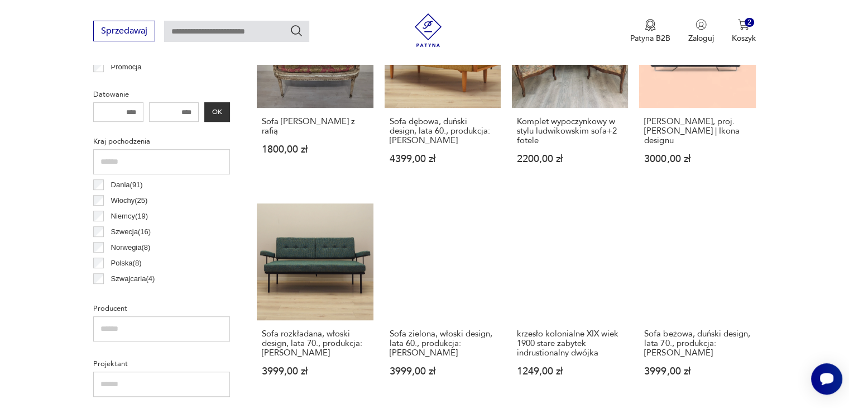
scroll to position [711, 0]
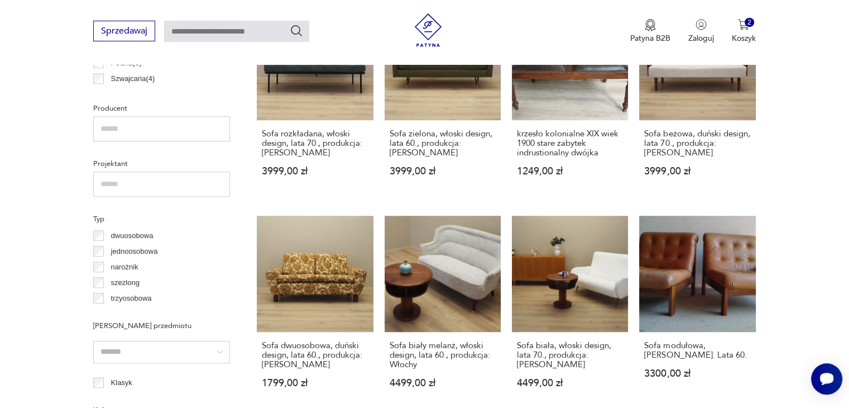
click at [132, 266] on p "narożnik" at bounding box center [124, 267] width 27 height 12
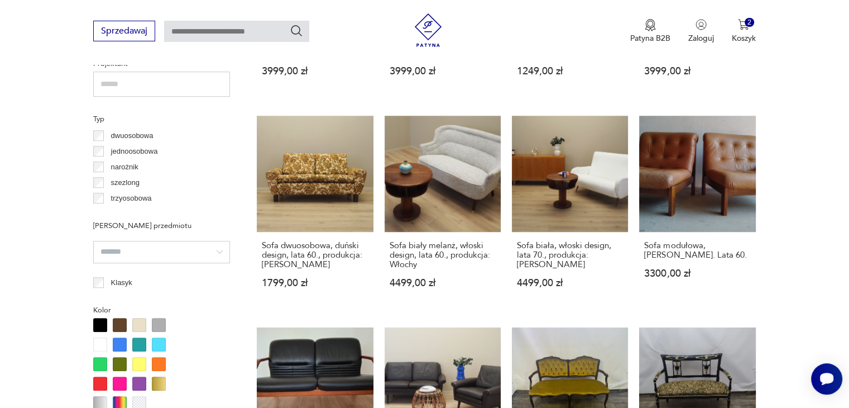
scroll to position [819, 0]
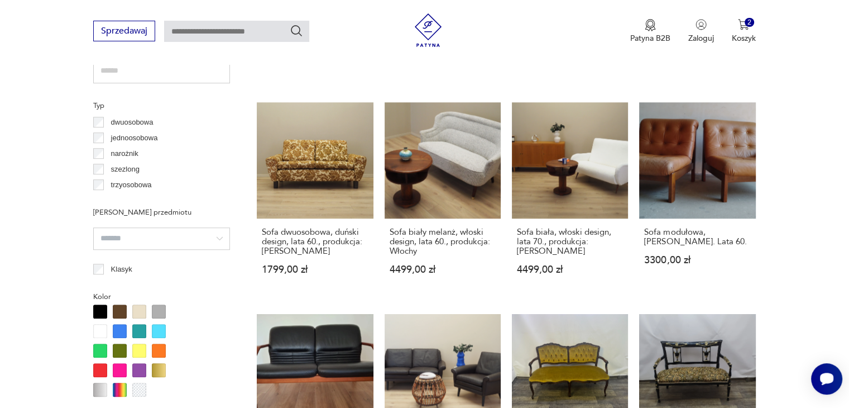
scroll to position [867, 0]
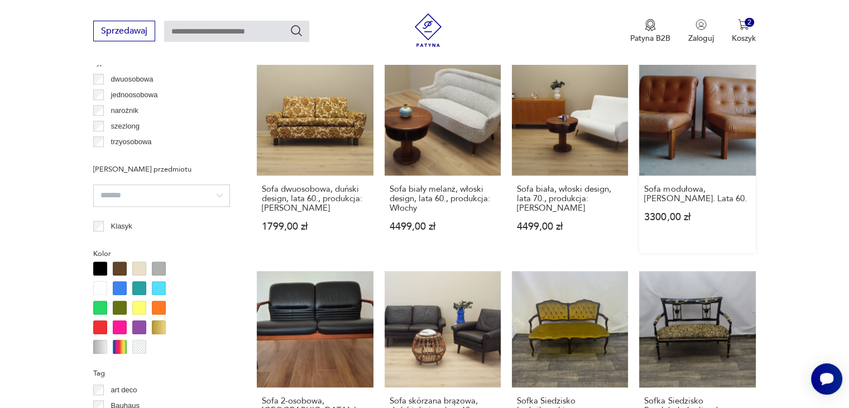
click at [724, 118] on link "Sofa modułowa, [PERSON_NAME]. Lata 60. 3300,00 zł" at bounding box center [697, 156] width 116 height 194
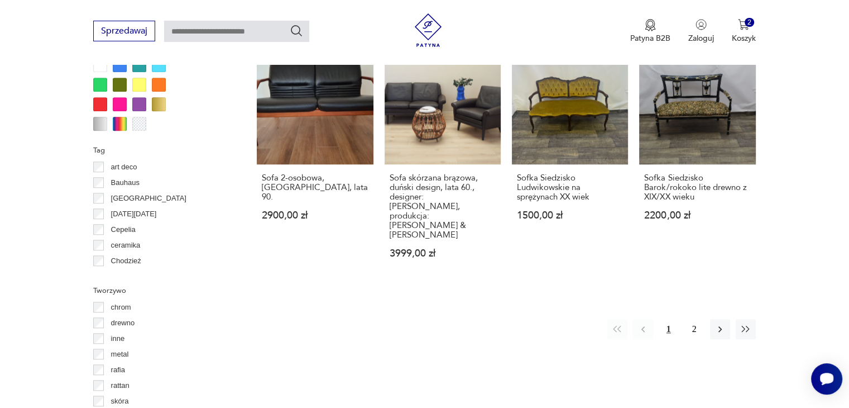
scroll to position [1187, 0]
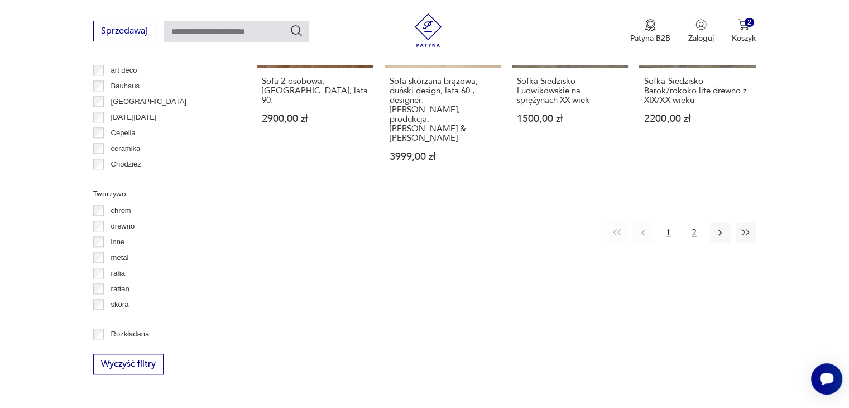
click at [694, 222] on button "2" at bounding box center [695, 232] width 20 height 20
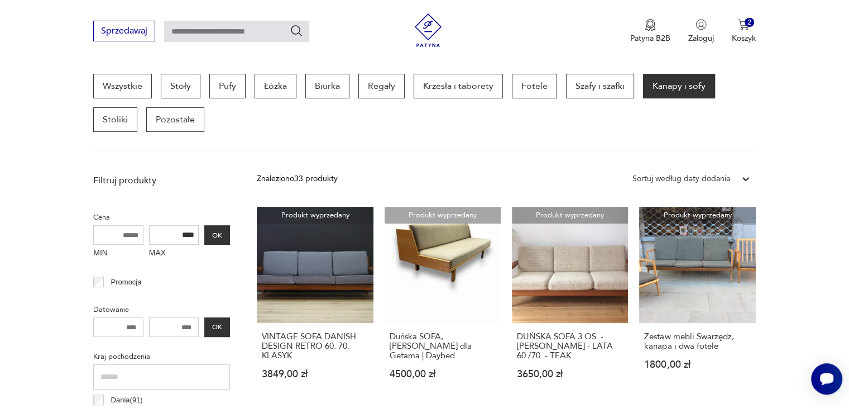
scroll to position [318, 0]
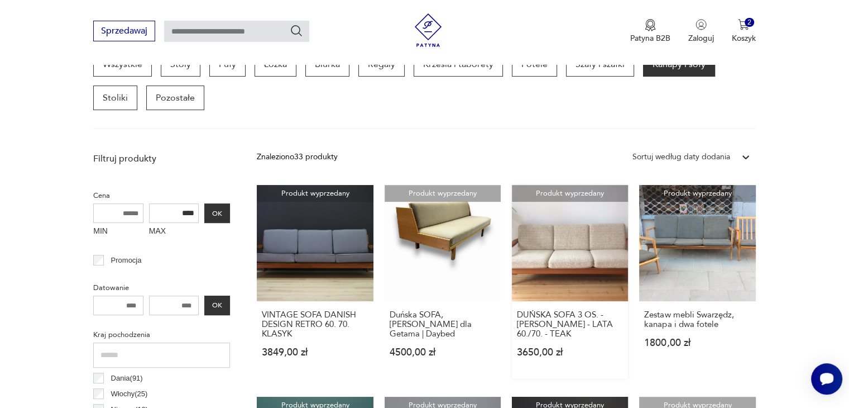
click at [589, 265] on link "Produkt wyprzedany DUŃSKA SOFA 3 OS. - [PERSON_NAME] - LATA 60./70. - TEAK 3650…" at bounding box center [570, 282] width 116 height 194
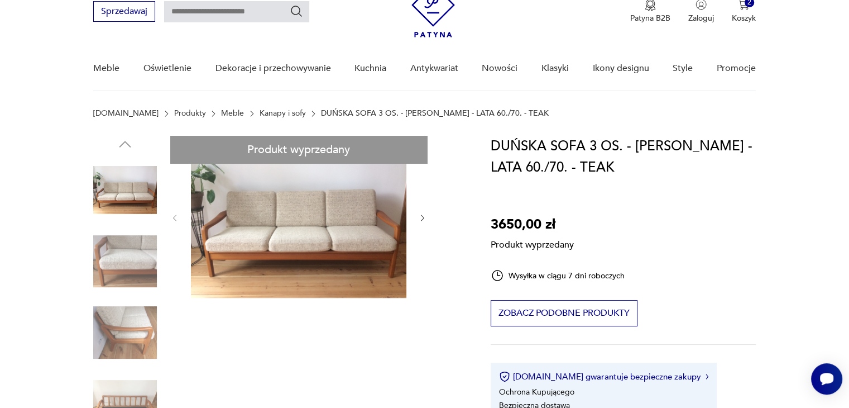
scroll to position [56, 0]
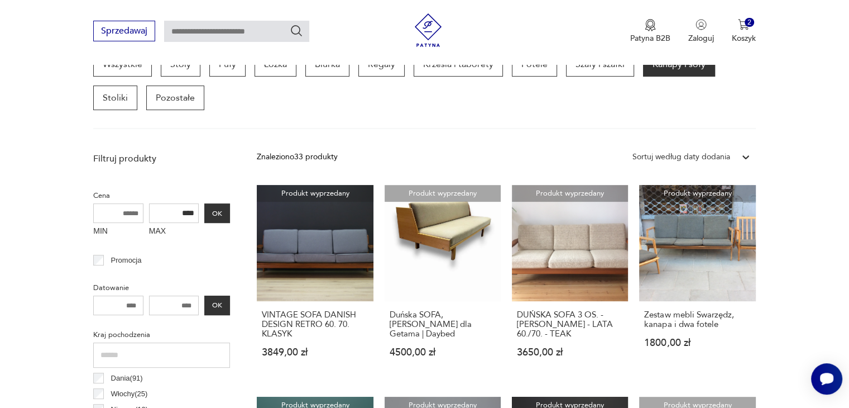
scroll to position [378, 0]
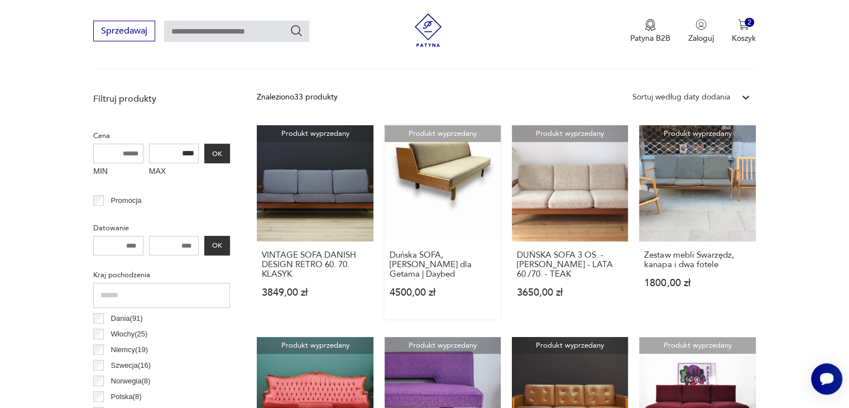
click at [447, 213] on link "Produkt wyprzedany Duńska SOFA, [PERSON_NAME] dla Getama | Daybed 4500,00 zł" at bounding box center [443, 222] width 116 height 194
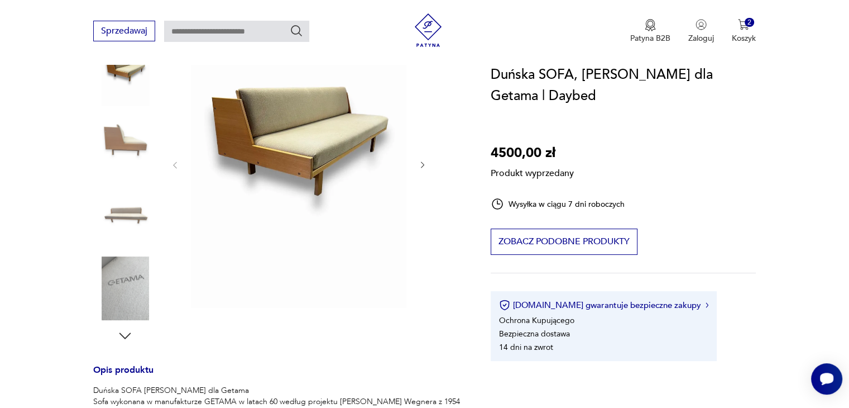
scroll to position [82, 0]
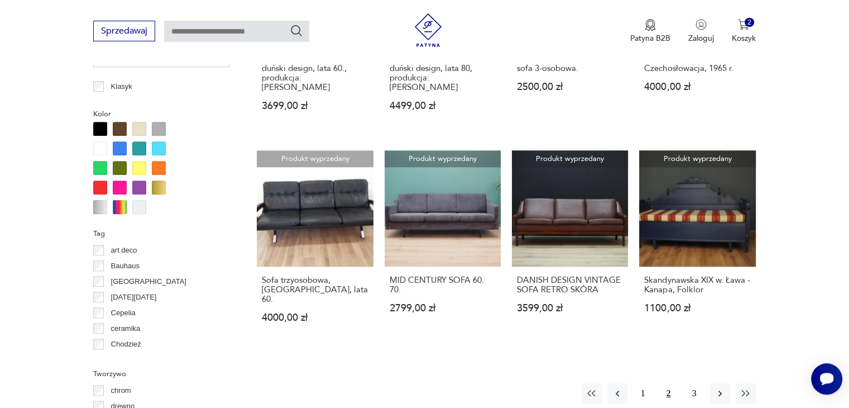
scroll to position [1018, 0]
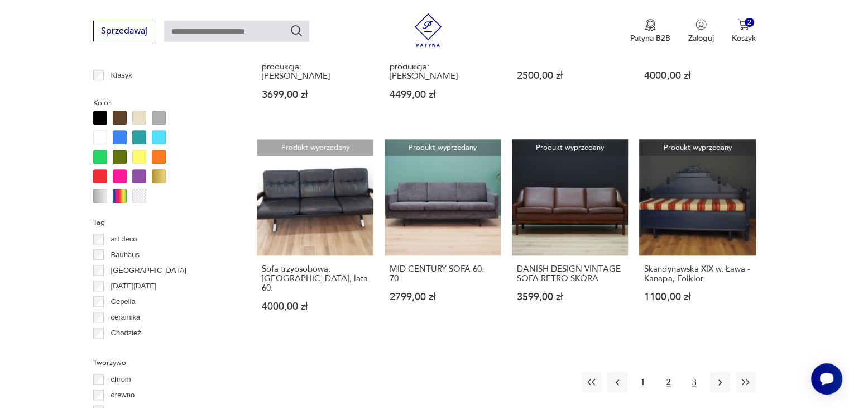
click at [694, 372] on button "3" at bounding box center [695, 382] width 20 height 20
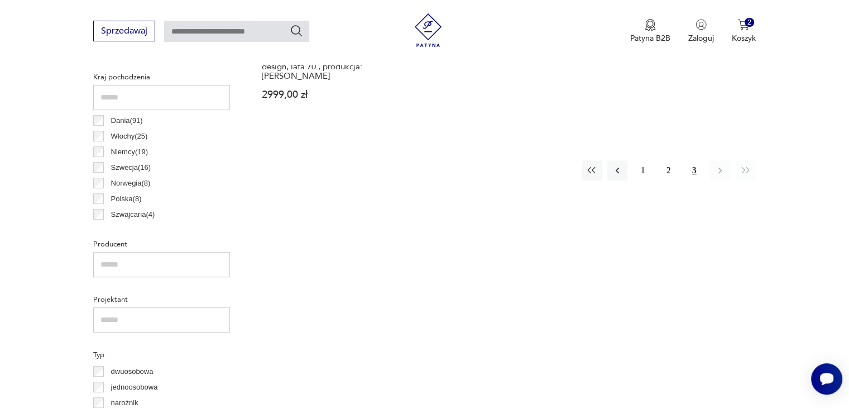
scroll to position [551, 0]
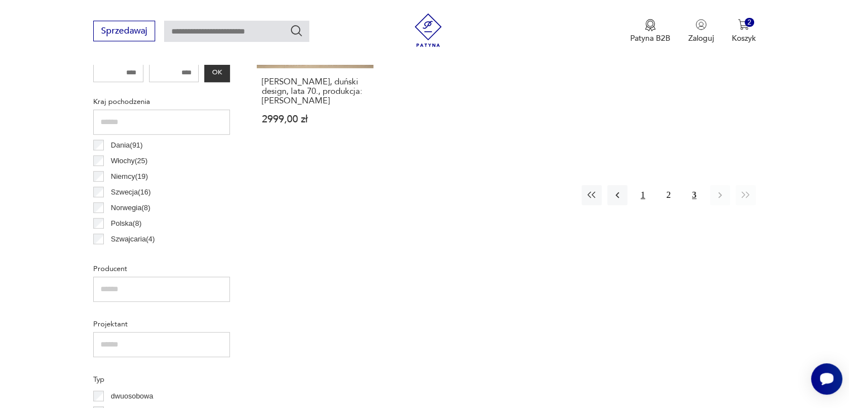
click at [643, 193] on button "1" at bounding box center [643, 195] width 20 height 20
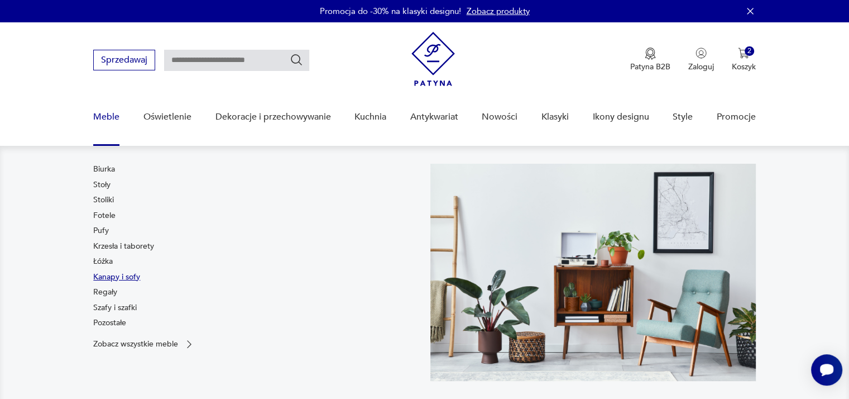
click at [114, 275] on link "Kanapy i sofy" at bounding box center [116, 276] width 47 height 11
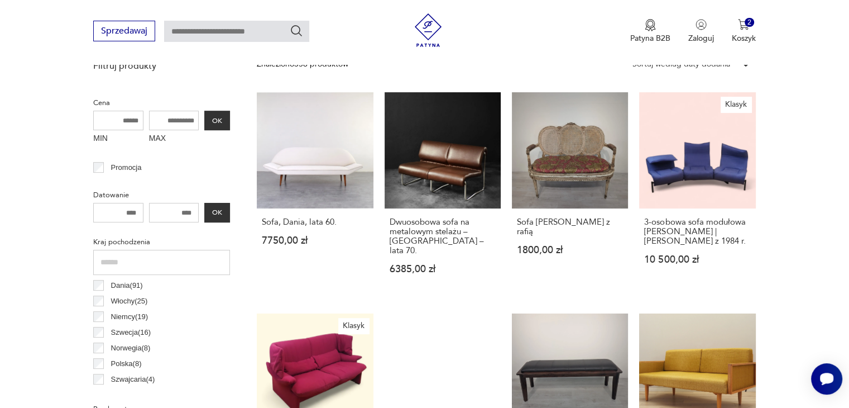
scroll to position [403, 0]
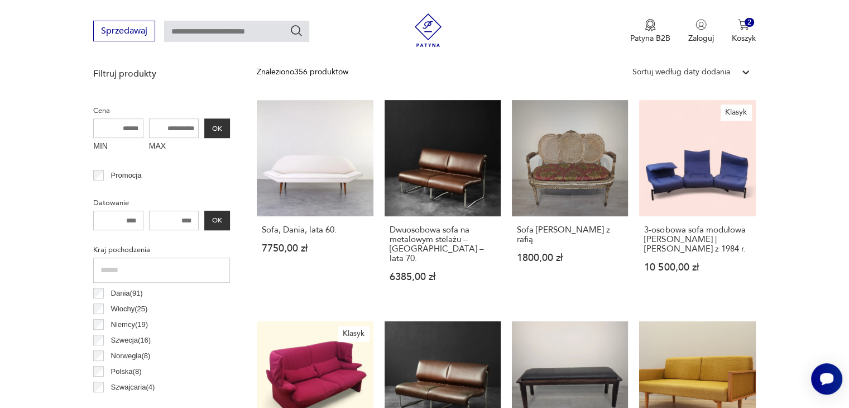
click at [167, 132] on input "MAX" at bounding box center [174, 128] width 50 height 20
type input "****"
click at [224, 127] on button "OK" at bounding box center [217, 128] width 26 height 20
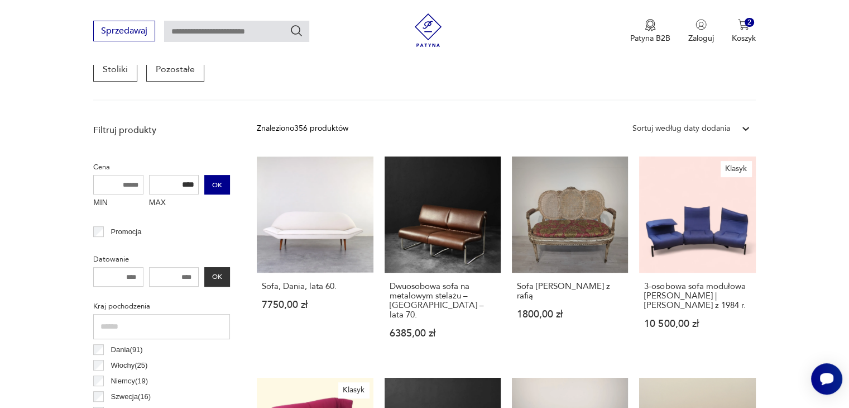
scroll to position [296, 0]
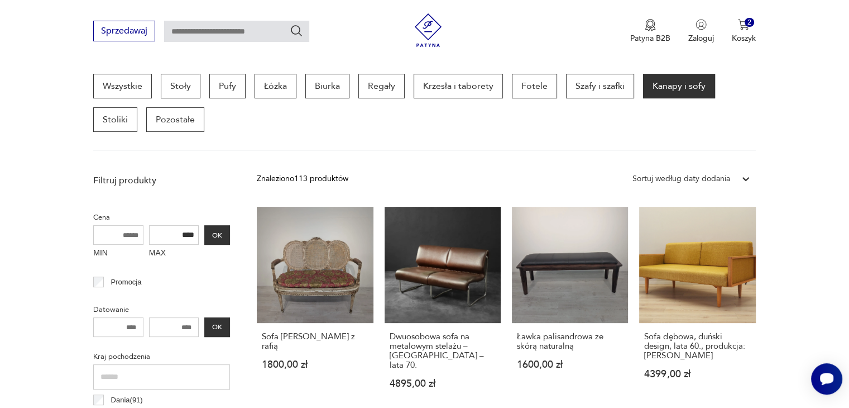
drag, startPoint x: 841, startPoint y: 74, endPoint x: 842, endPoint y: 86, distance: 12.3
click at [842, 86] on section "Wszystkie Stoły Pufy Łóżka Biurka Regały Krzesła i taborety Fotele Szafy i szaf…" at bounding box center [424, 112] width 849 height 77
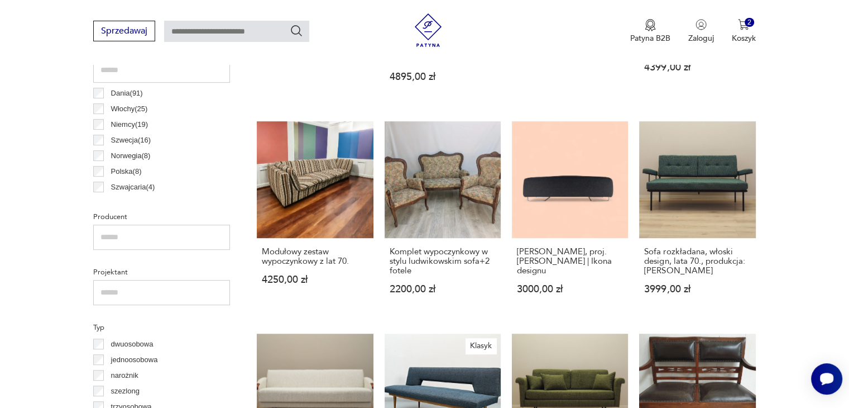
scroll to position [608, 0]
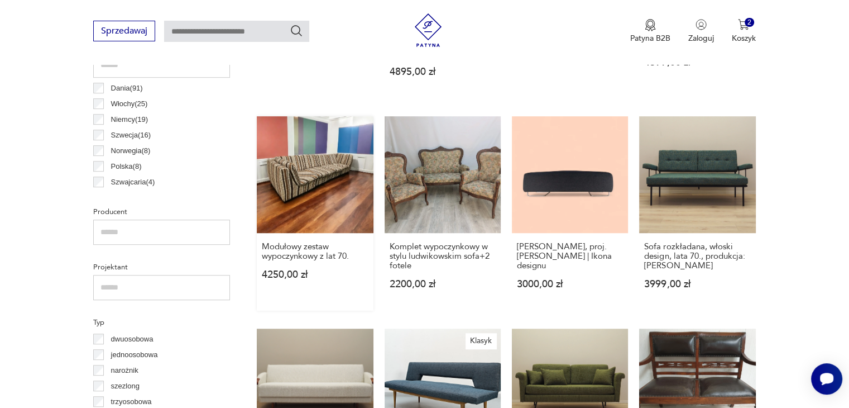
click at [325, 175] on link "Modułowy zestaw wypoczynkowy z lat 70. 4250,00 zł" at bounding box center [315, 213] width 116 height 194
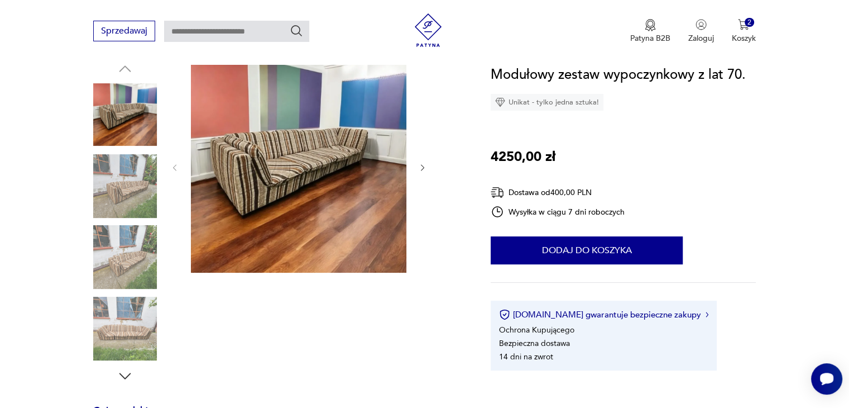
scroll to position [111, 0]
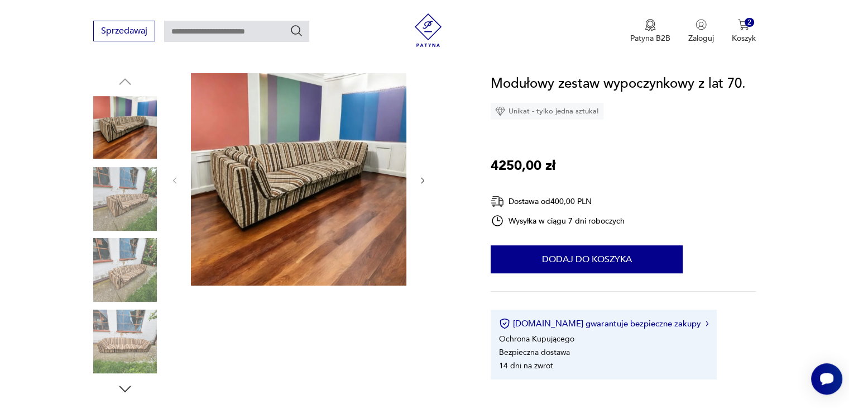
click at [422, 181] on icon "button" at bounding box center [422, 180] width 9 height 9
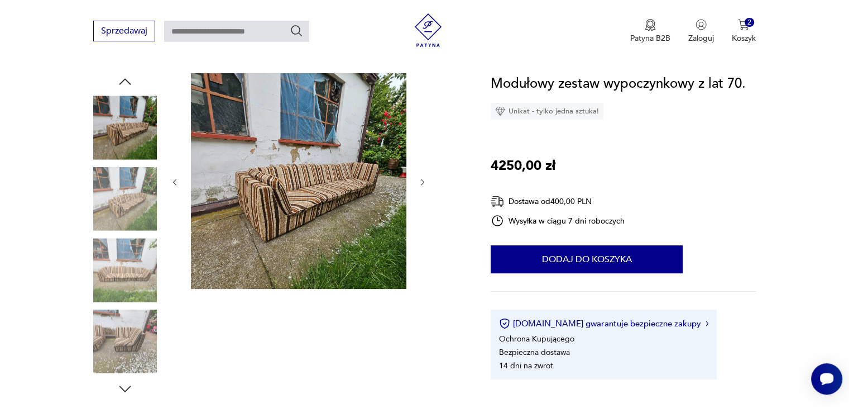
click at [422, 181] on icon "button" at bounding box center [422, 182] width 9 height 9
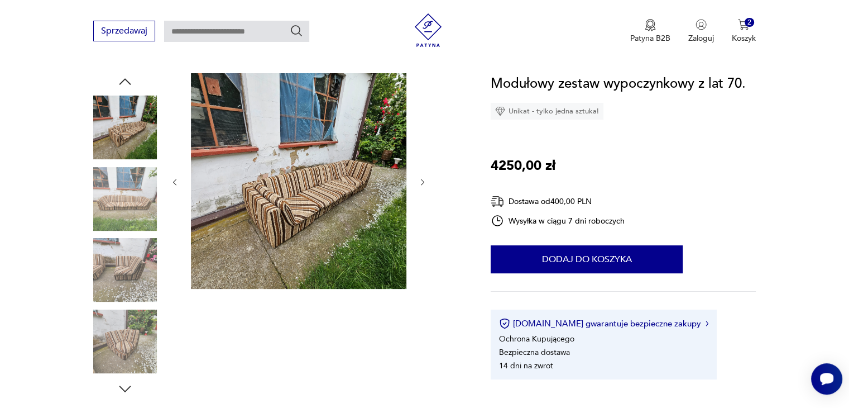
click at [422, 181] on icon "button" at bounding box center [422, 182] width 9 height 9
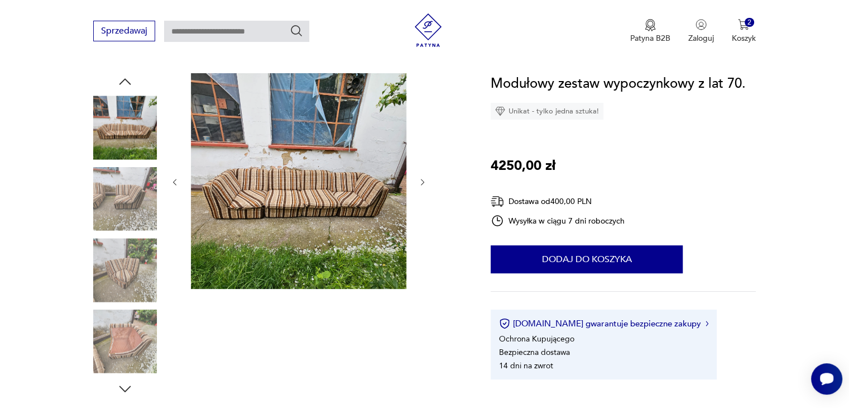
click at [422, 181] on icon "button" at bounding box center [422, 182] width 9 height 9
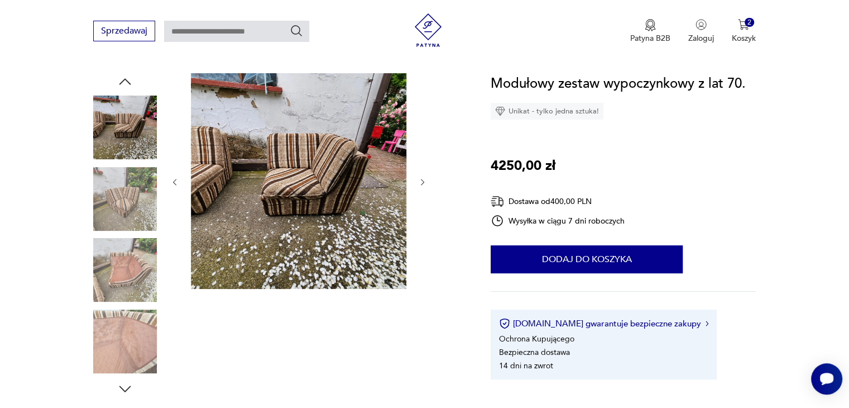
click at [175, 179] on icon "button" at bounding box center [174, 182] width 9 height 9
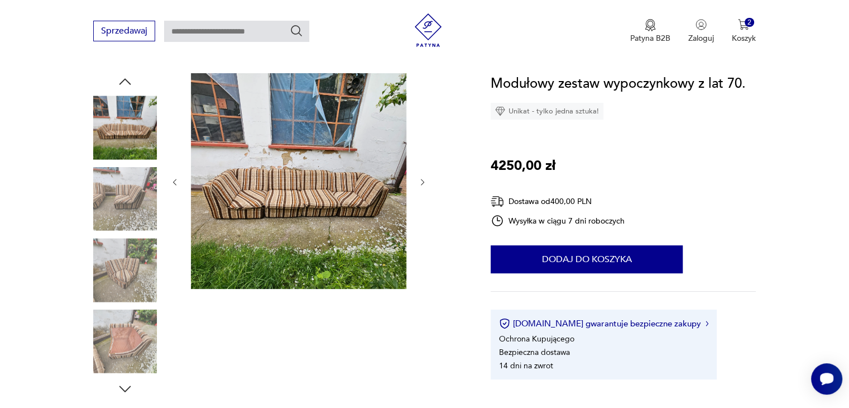
click at [424, 180] on icon "button" at bounding box center [422, 182] width 9 height 9
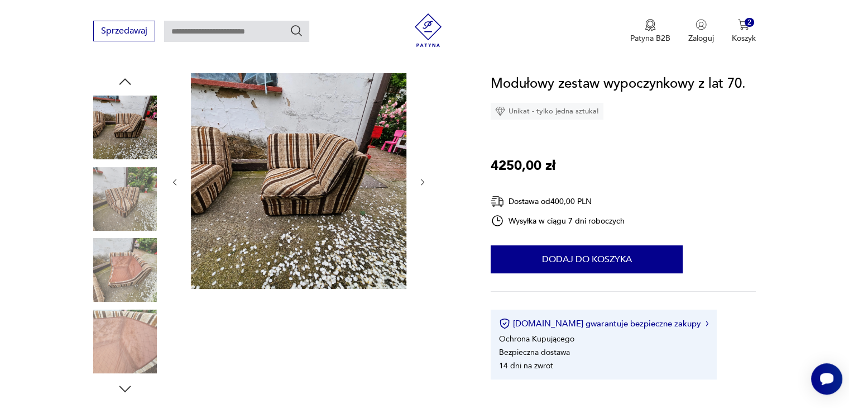
click at [421, 184] on icon "button" at bounding box center [422, 182] width 9 height 9
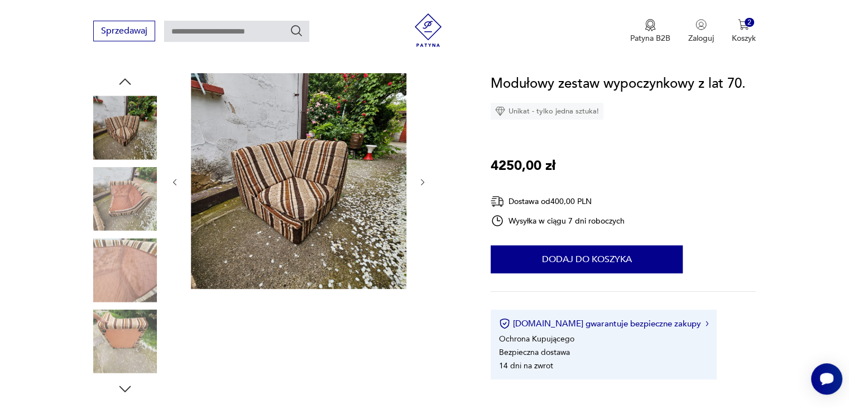
click at [421, 184] on icon "button" at bounding box center [422, 182] width 9 height 9
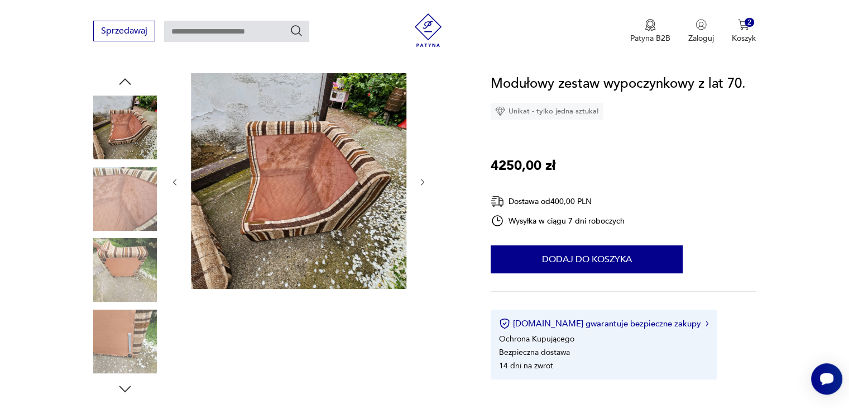
click at [421, 184] on icon "button" at bounding box center [422, 182] width 9 height 9
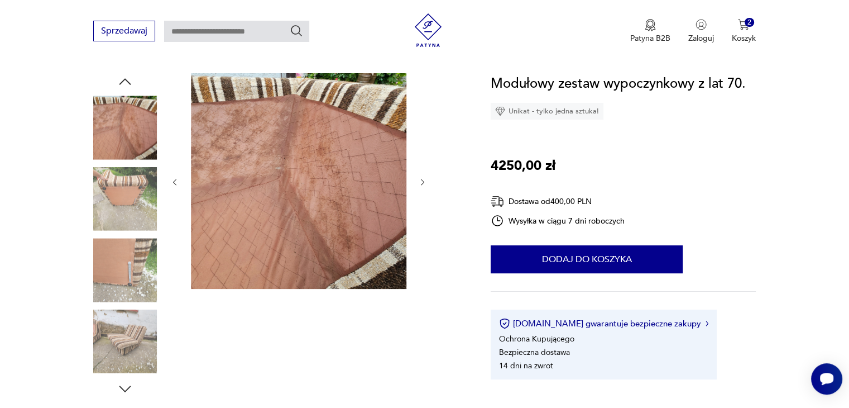
click at [421, 184] on icon "button" at bounding box center [422, 182] width 9 height 9
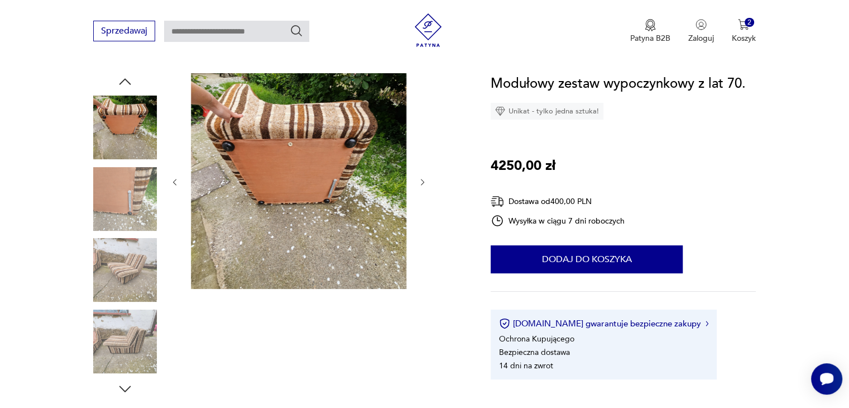
click at [421, 184] on icon "button" at bounding box center [422, 182] width 9 height 9
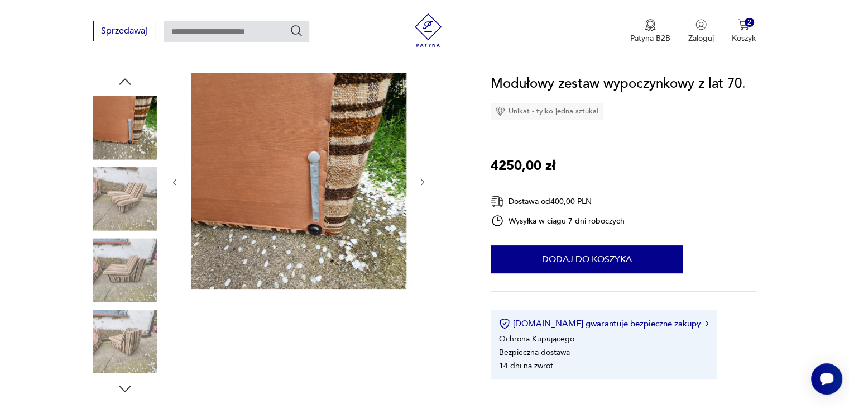
click at [421, 184] on icon "button" at bounding box center [422, 182] width 9 height 9
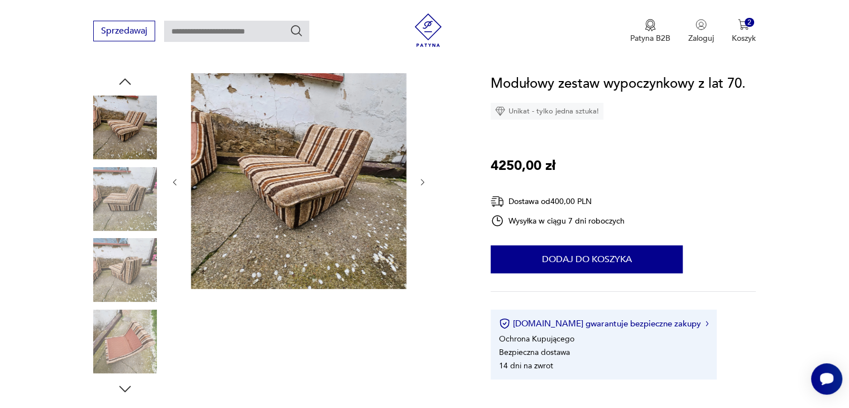
click at [421, 184] on icon "button" at bounding box center [422, 182] width 9 height 9
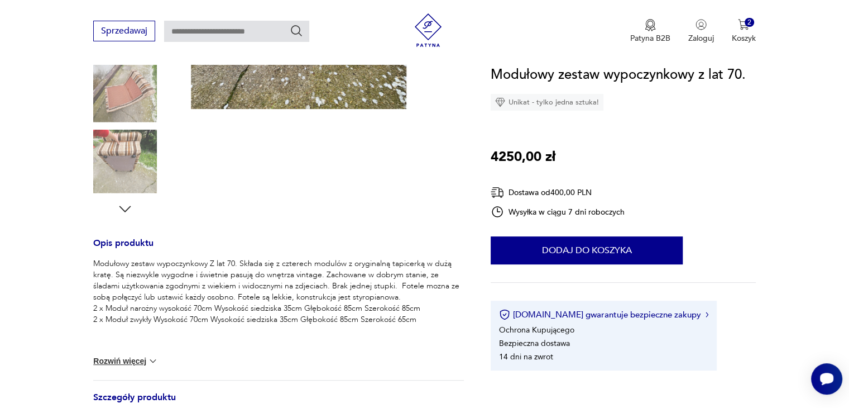
scroll to position [328, 0]
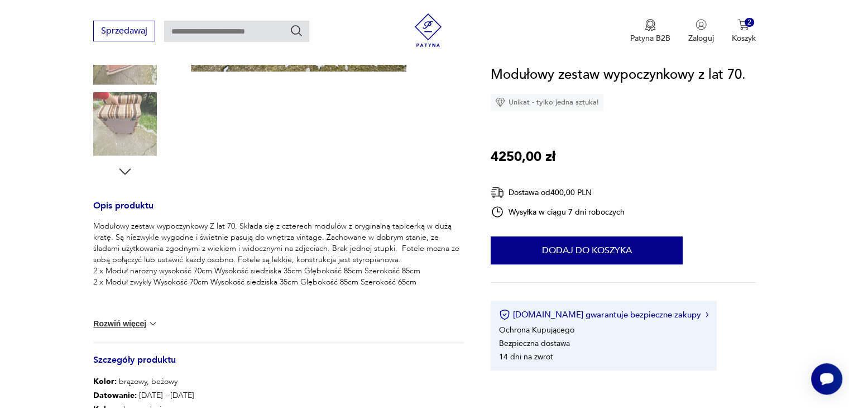
click at [146, 323] on button "Rozwiń więcej" at bounding box center [125, 323] width 65 height 11
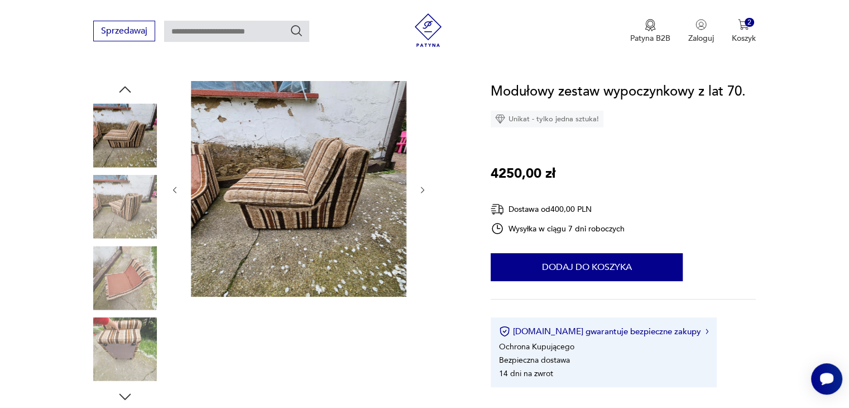
scroll to position [90, 0]
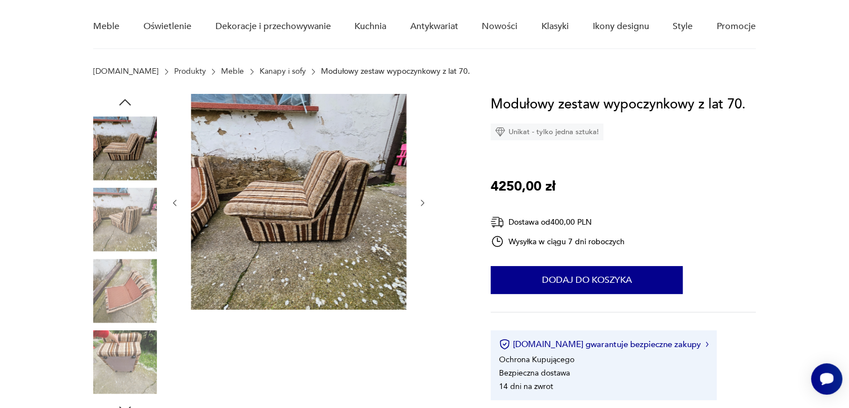
click at [125, 104] on icon "button" at bounding box center [125, 102] width 17 height 17
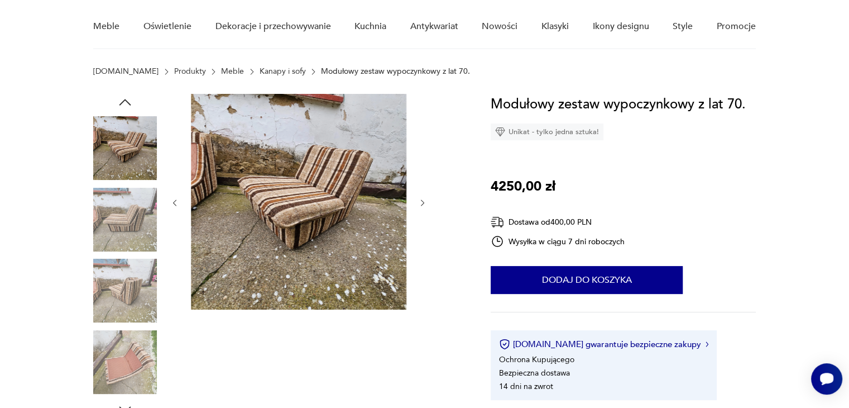
click at [125, 104] on icon "button" at bounding box center [125, 102] width 17 height 17
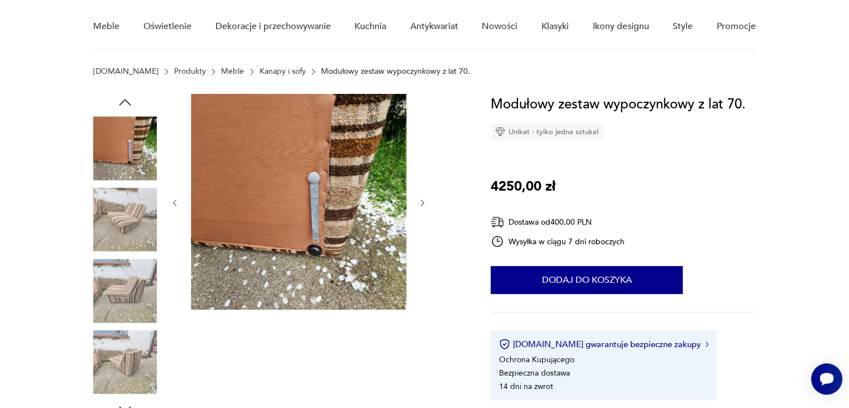
click at [125, 104] on icon "button" at bounding box center [125, 102] width 17 height 17
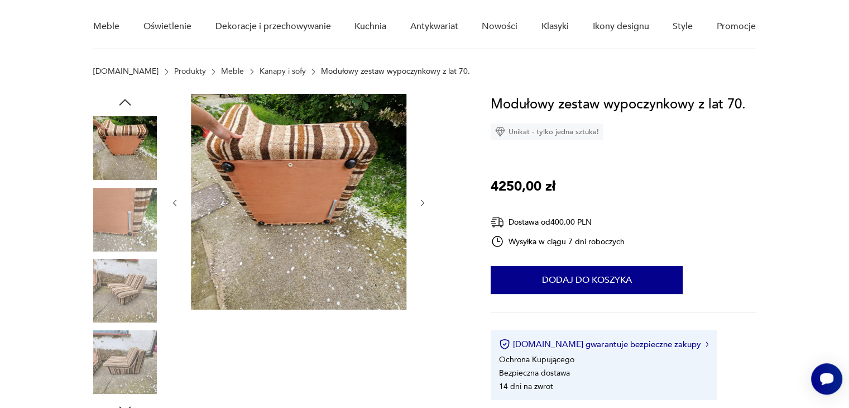
click at [125, 104] on icon "button" at bounding box center [125, 102] width 17 height 17
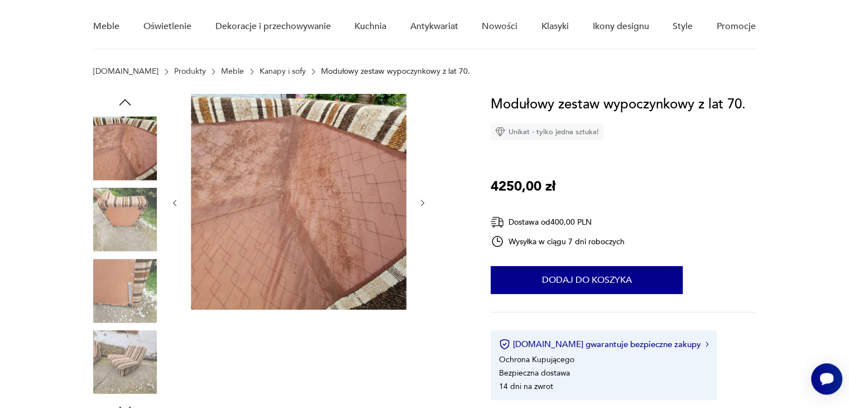
click at [125, 104] on icon "button" at bounding box center [125, 102] width 17 height 17
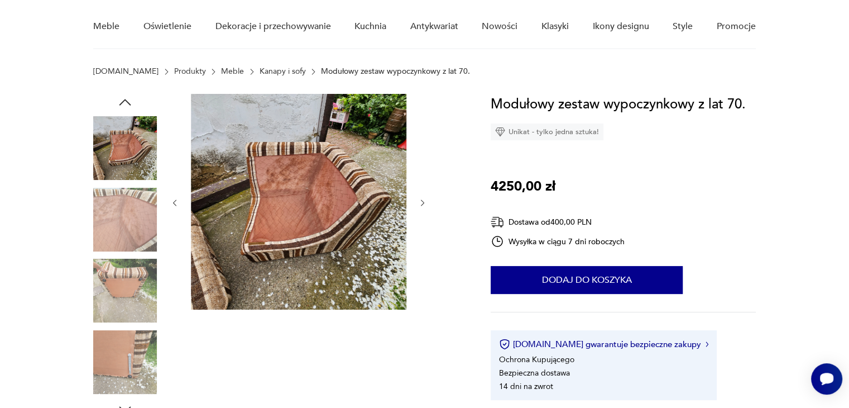
click at [125, 104] on icon "button" at bounding box center [125, 102] width 17 height 17
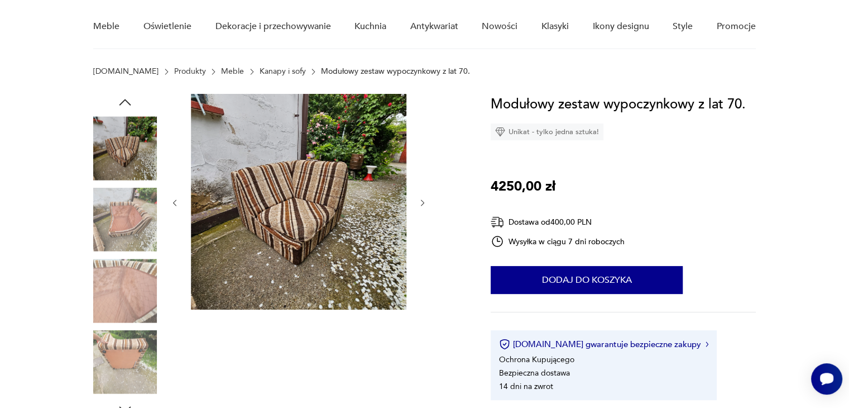
click at [125, 104] on icon "button" at bounding box center [125, 102] width 17 height 17
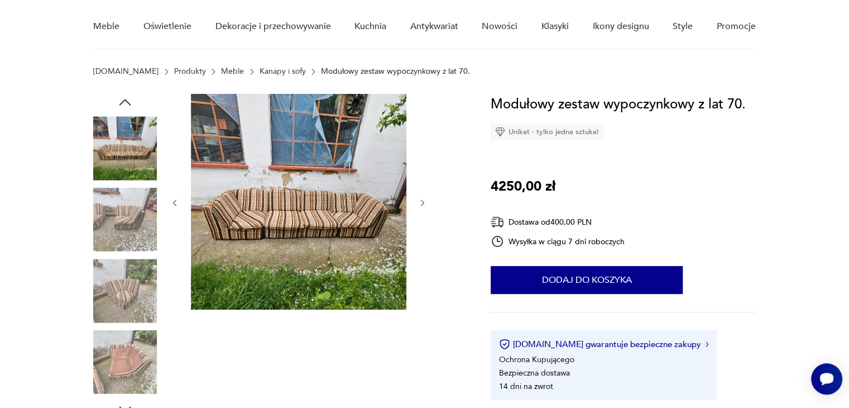
click at [125, 104] on icon "button" at bounding box center [125, 102] width 17 height 17
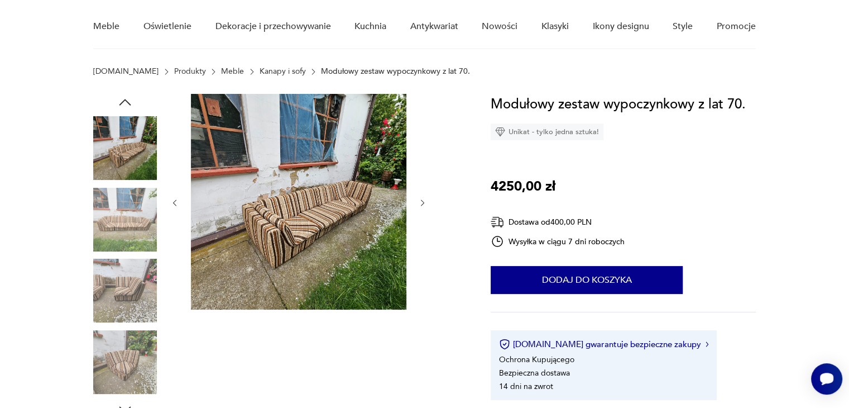
click at [140, 216] on img at bounding box center [125, 220] width 64 height 64
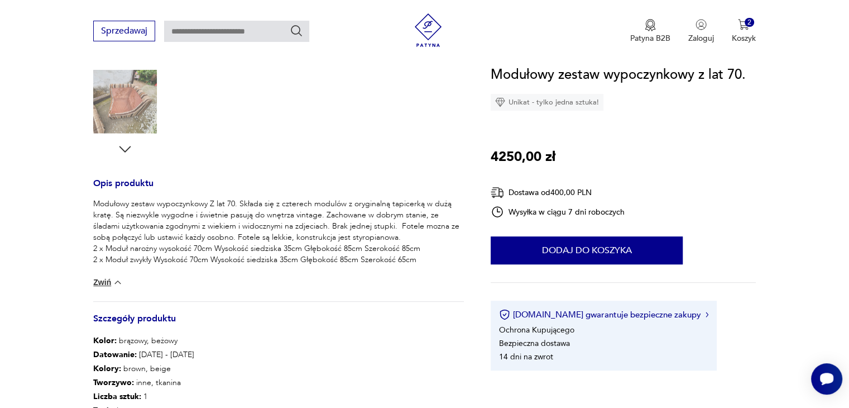
scroll to position [372, 0]
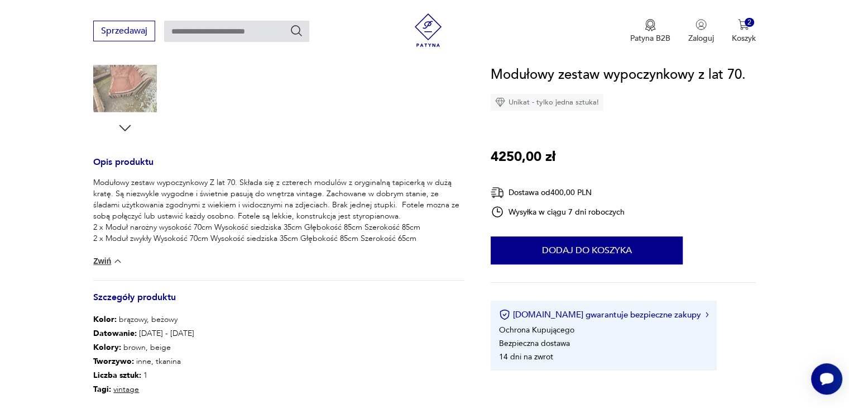
click at [108, 260] on button "Zwiń" at bounding box center [108, 260] width 30 height 11
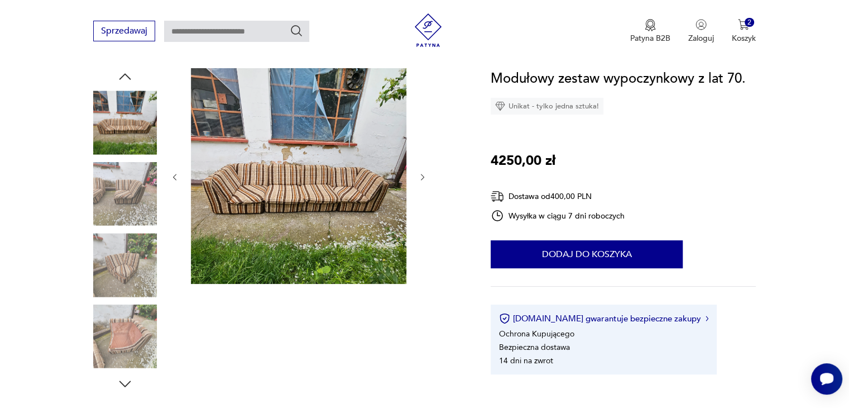
scroll to position [118, 0]
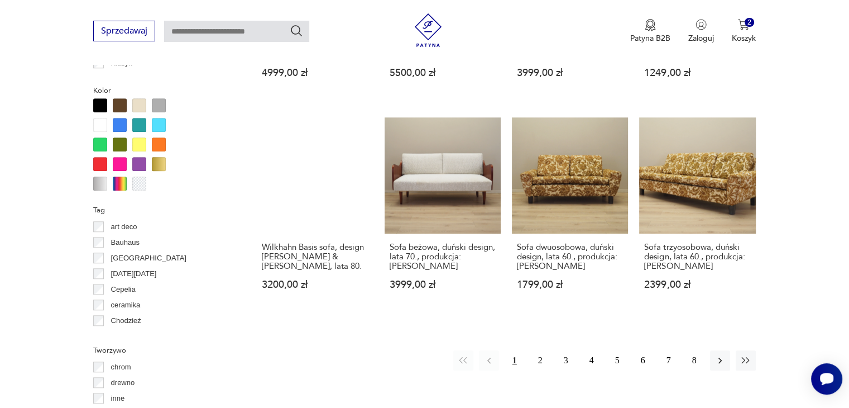
scroll to position [1063, 0]
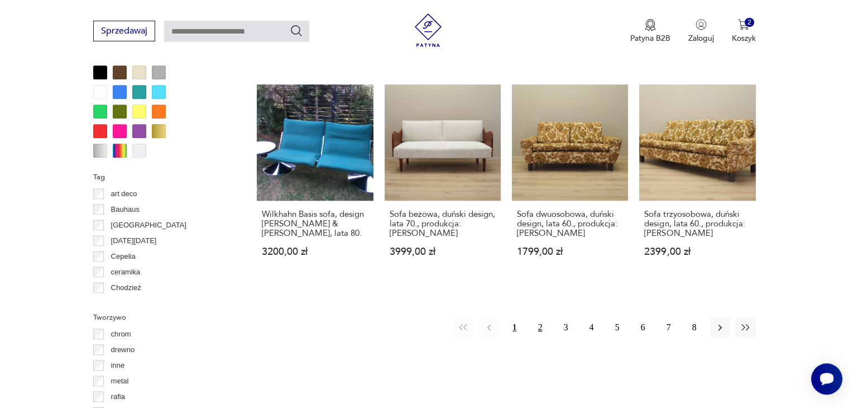
click at [536, 317] on button "2" at bounding box center [541, 327] width 20 height 20
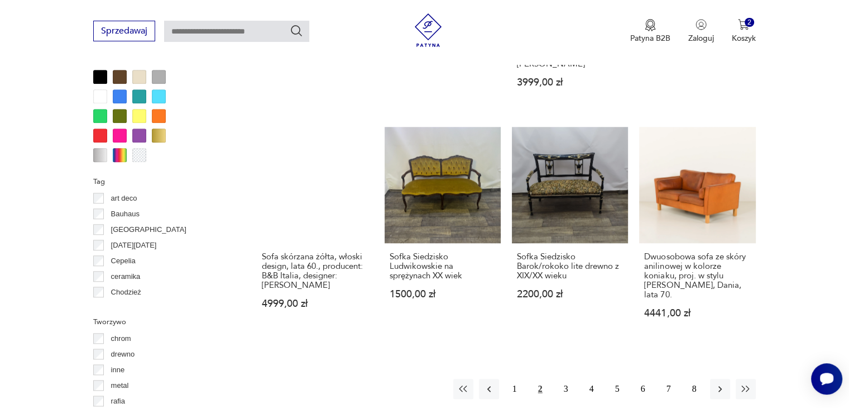
scroll to position [1077, 0]
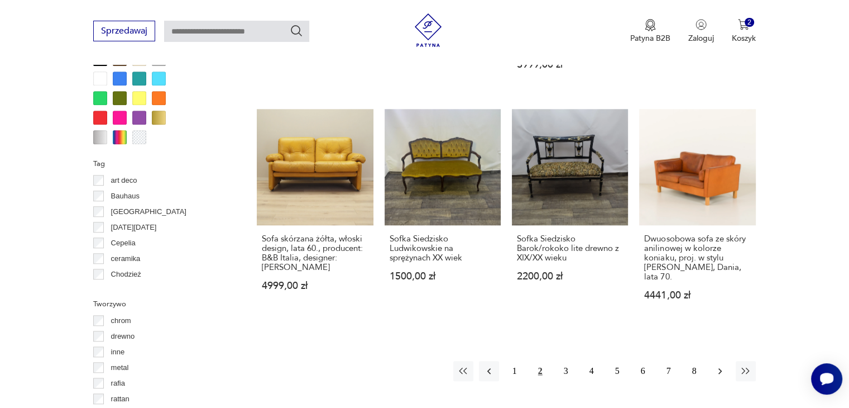
click at [711, 361] on button "button" at bounding box center [720, 371] width 20 height 20
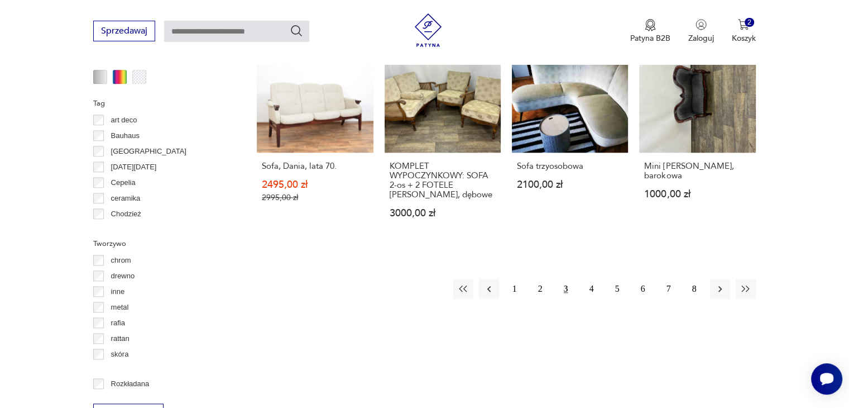
scroll to position [1104, 0]
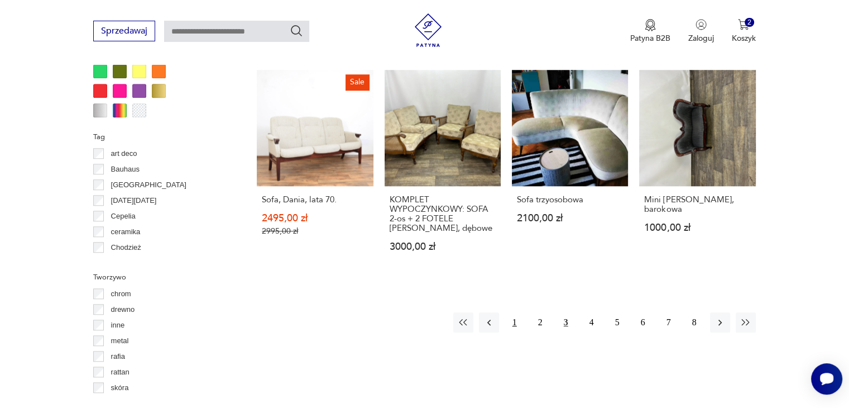
click at [516, 312] on button "1" at bounding box center [515, 322] width 20 height 20
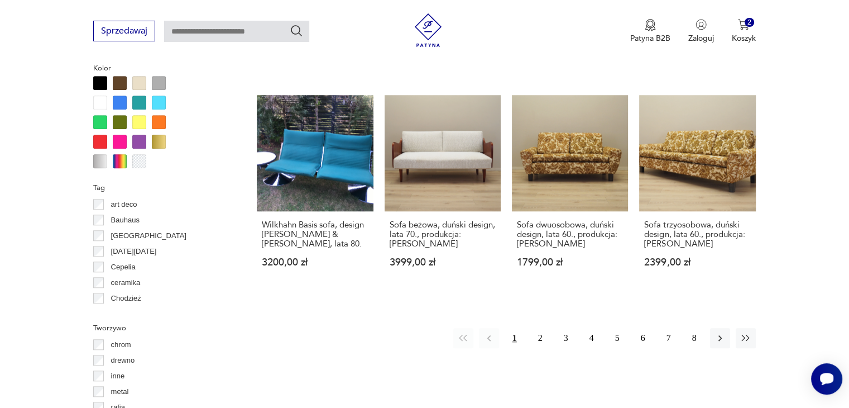
scroll to position [1063, 0]
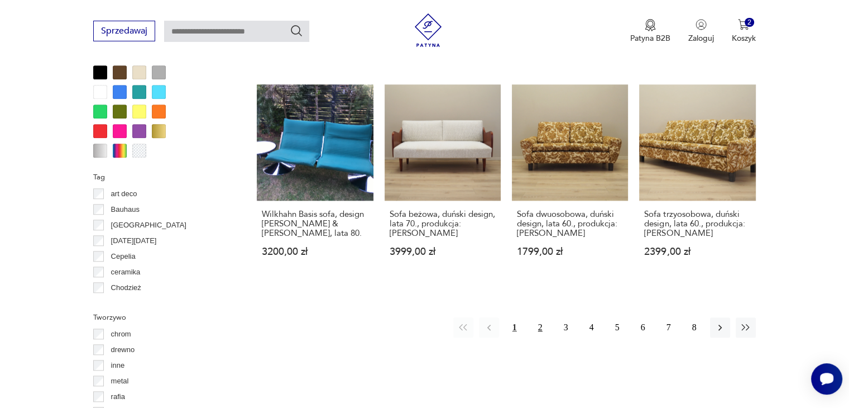
click at [534, 322] on button "2" at bounding box center [541, 327] width 20 height 20
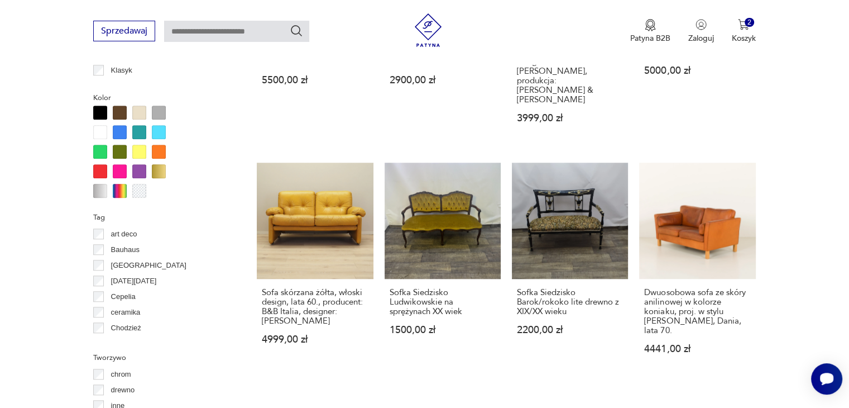
scroll to position [1070, 0]
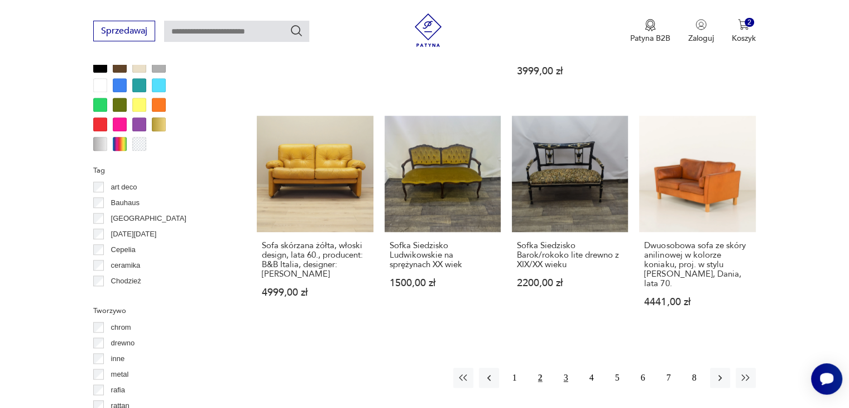
click at [567, 367] on button "3" at bounding box center [566, 377] width 20 height 20
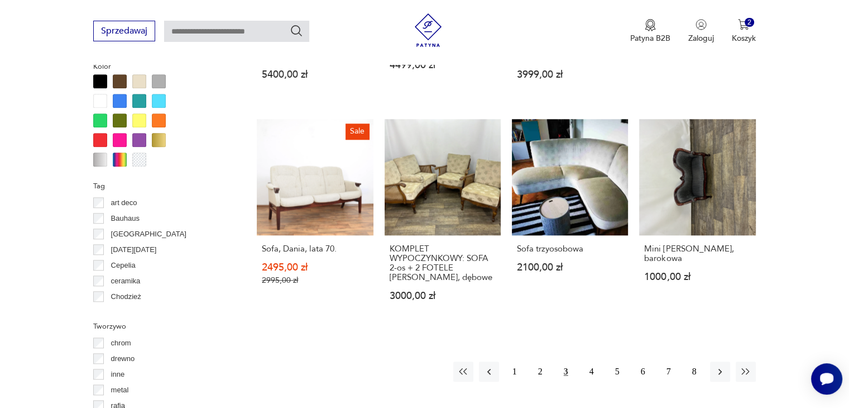
scroll to position [1068, 0]
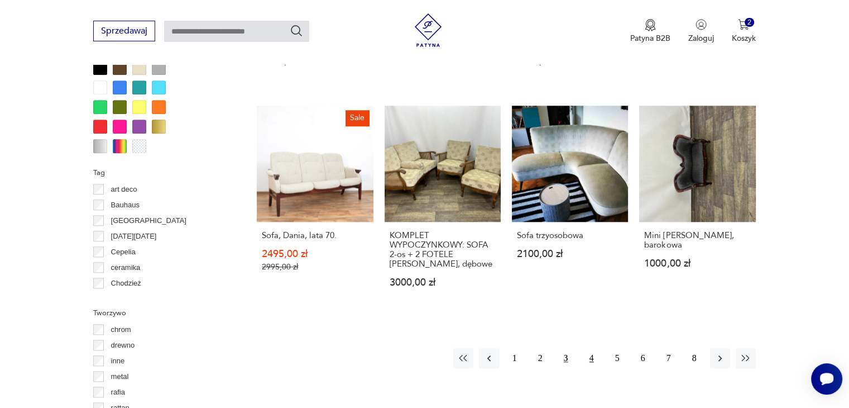
click at [589, 348] on button "4" at bounding box center [592, 358] width 20 height 20
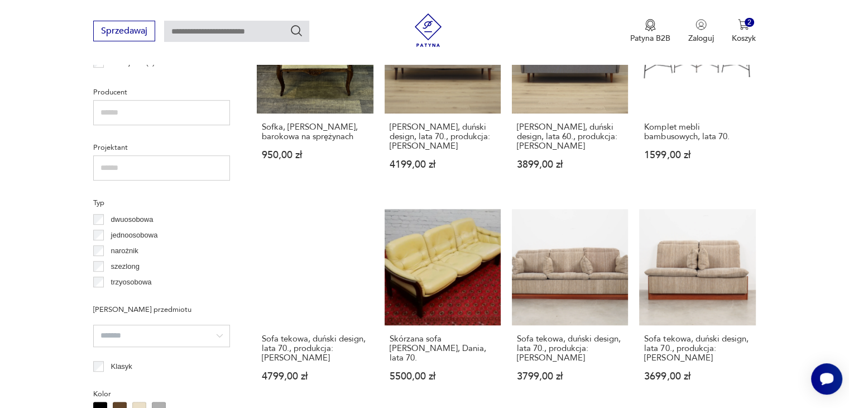
scroll to position [729, 0]
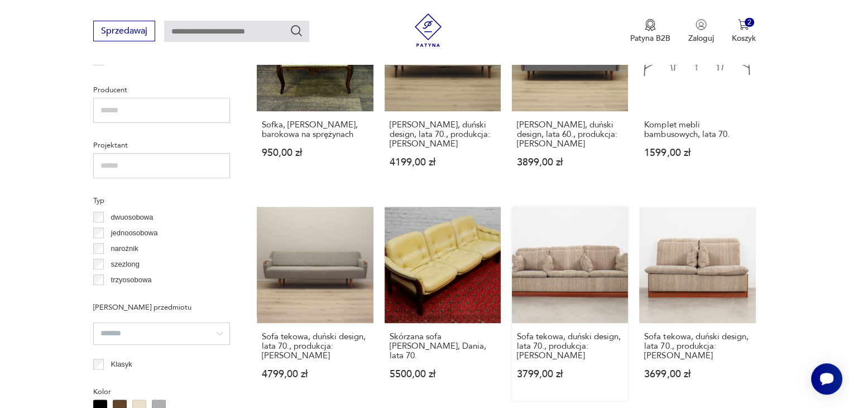
click at [582, 264] on link "Sofa tekowa, duński design, lata 70., produkcja: [PERSON_NAME] 3799,00 zł" at bounding box center [570, 304] width 116 height 194
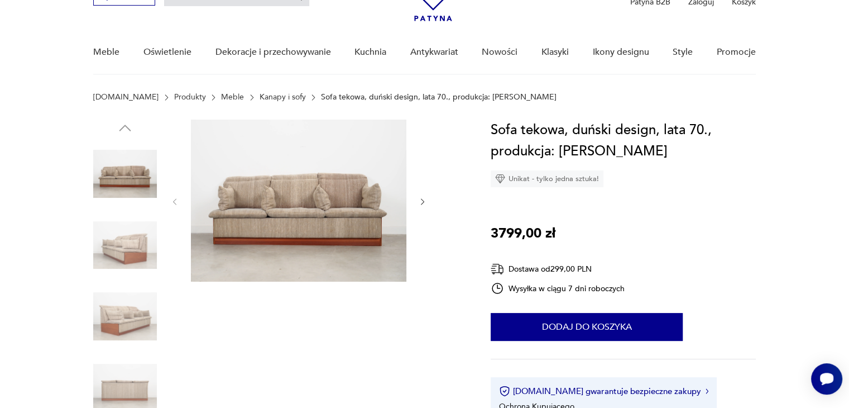
scroll to position [67, 0]
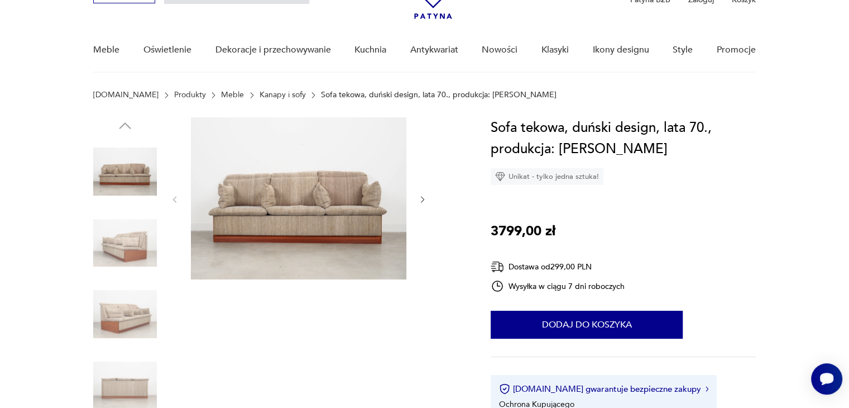
click at [278, 206] on img at bounding box center [299, 198] width 216 height 162
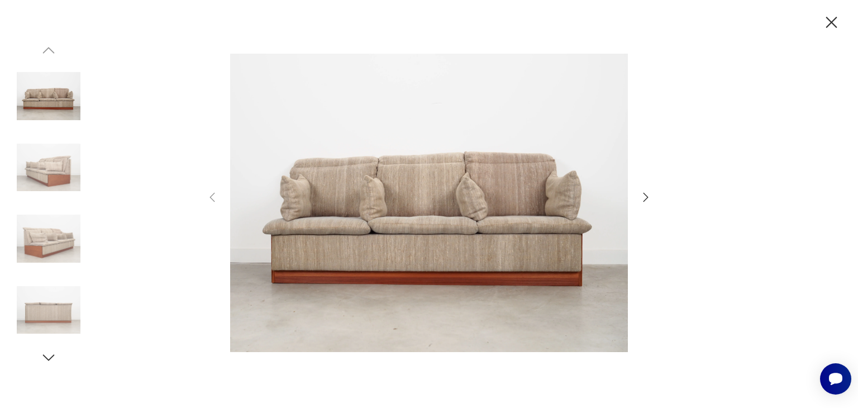
click at [644, 197] on icon "button" at bounding box center [645, 196] width 13 height 13
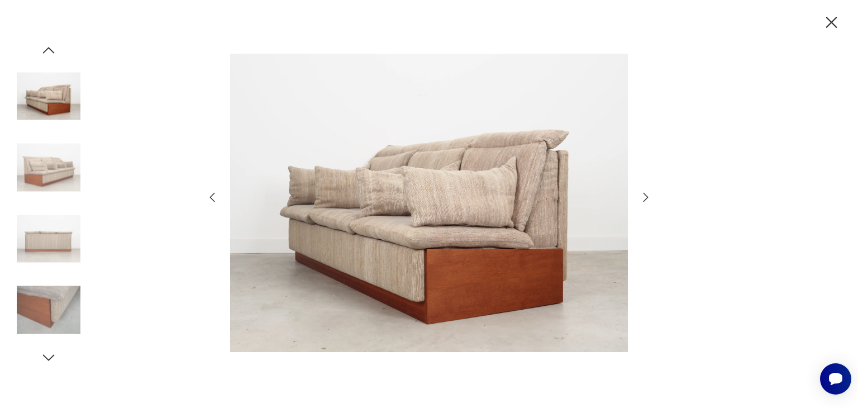
click at [644, 197] on icon "button" at bounding box center [645, 196] width 13 height 13
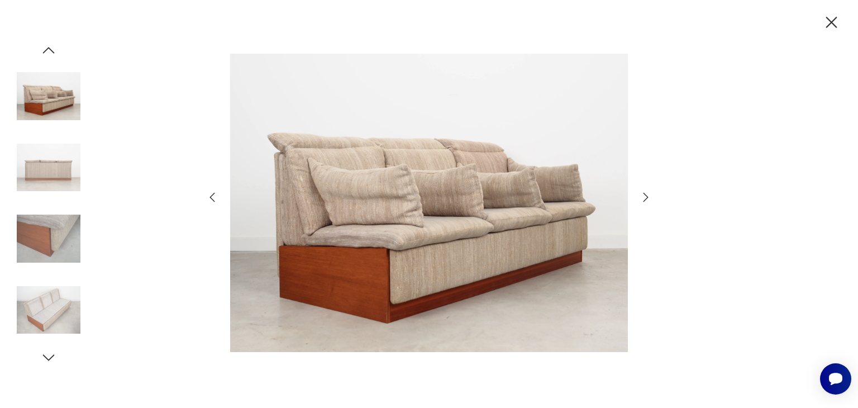
click at [644, 197] on icon "button" at bounding box center [645, 196] width 13 height 13
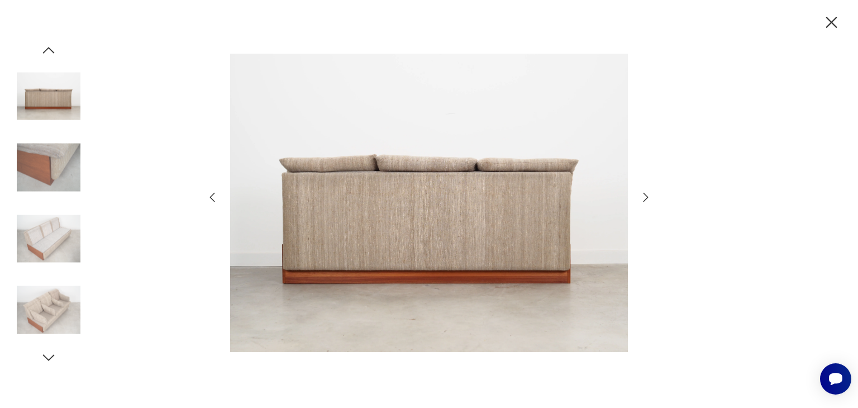
click at [644, 197] on icon "button" at bounding box center [645, 196] width 13 height 13
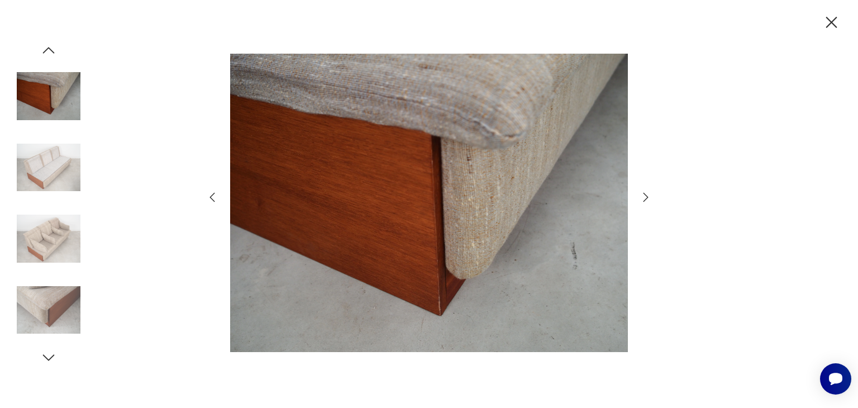
click at [644, 197] on icon "button" at bounding box center [645, 196] width 13 height 13
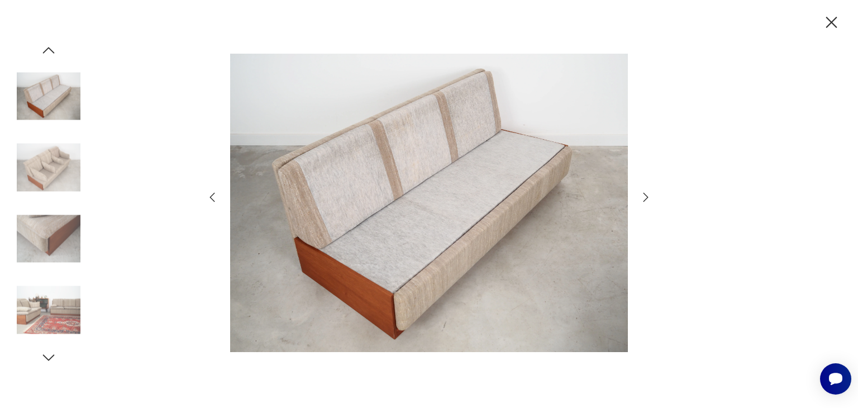
click at [644, 197] on icon "button" at bounding box center [645, 196] width 13 height 13
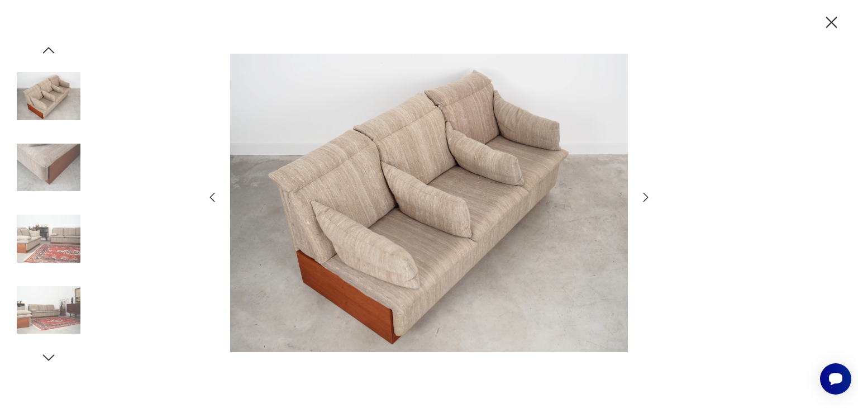
click at [644, 197] on icon "button" at bounding box center [645, 196] width 13 height 13
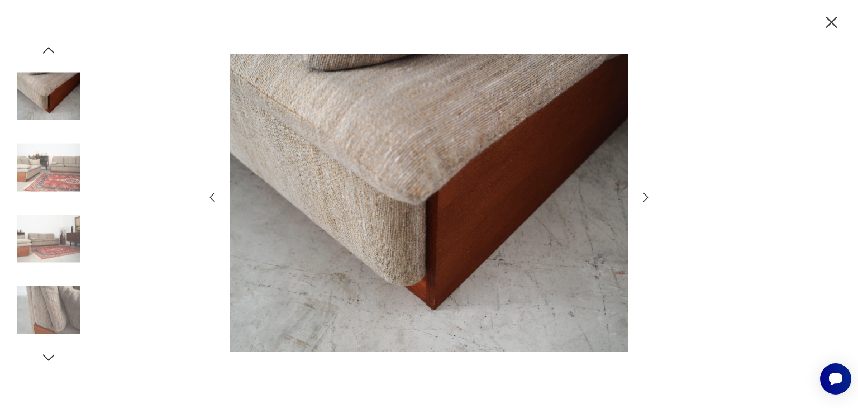
click at [644, 197] on icon "button" at bounding box center [645, 196] width 13 height 13
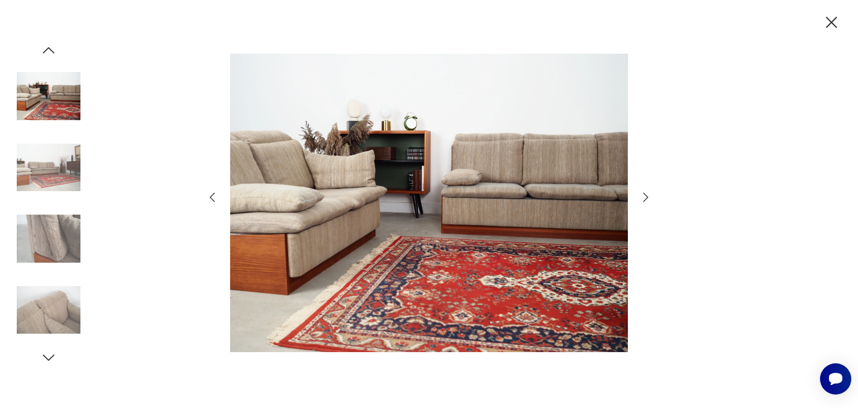
click at [644, 197] on icon "button" at bounding box center [645, 196] width 13 height 13
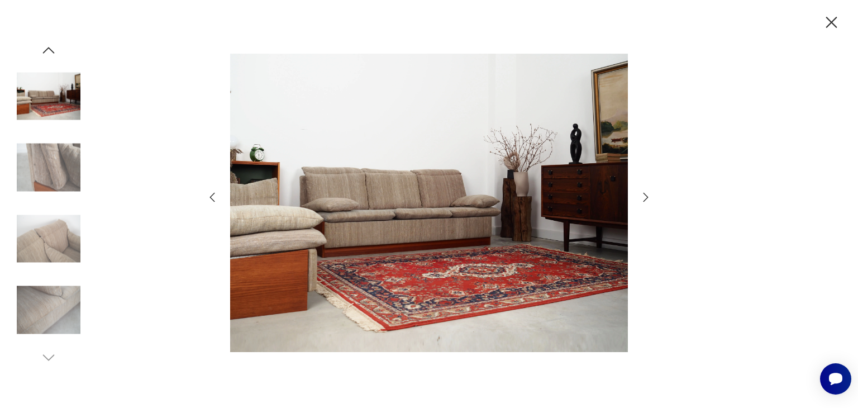
click at [835, 24] on icon "button" at bounding box center [832, 23] width 20 height 20
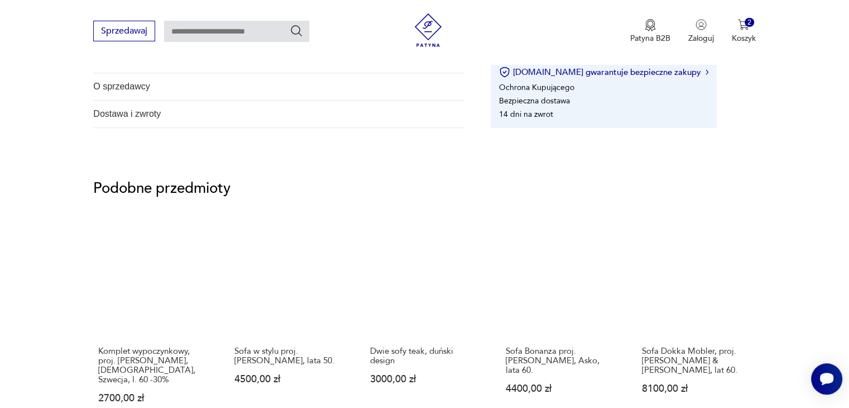
scroll to position [838, 0]
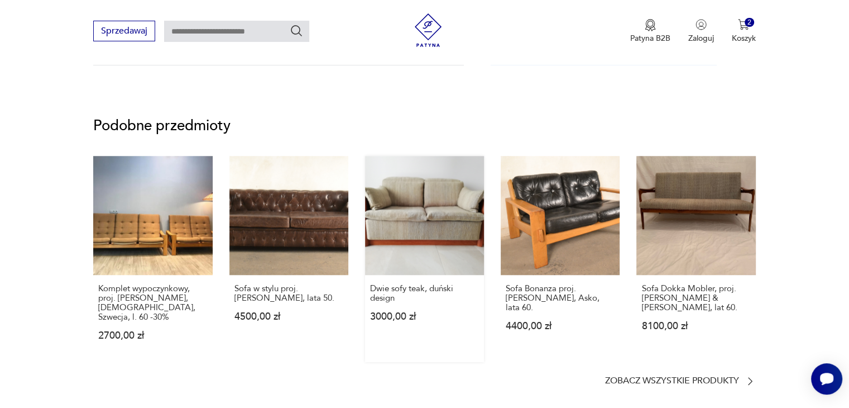
click at [404, 222] on link "Dwie sofy teak, duński design 3000,00 zł" at bounding box center [424, 259] width 119 height 206
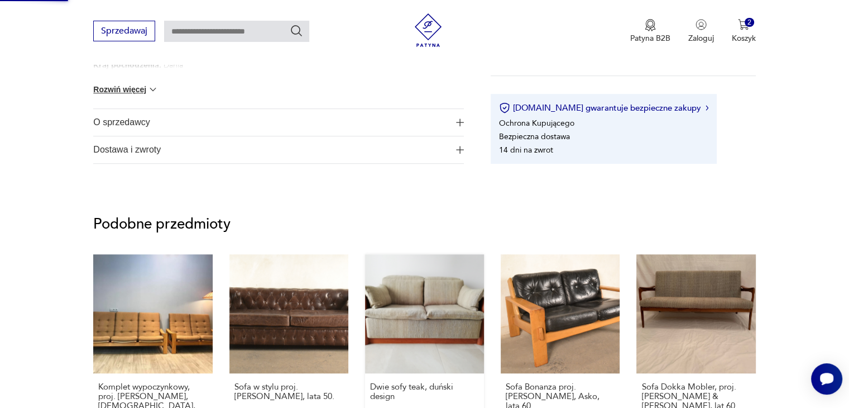
scroll to position [520, 0]
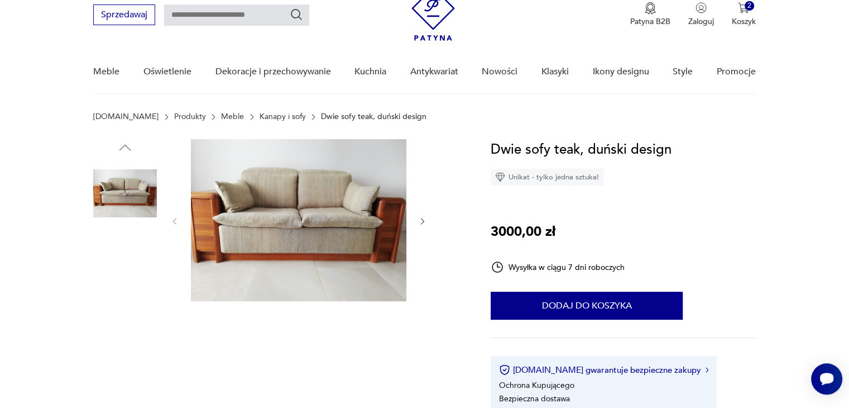
scroll to position [43, 0]
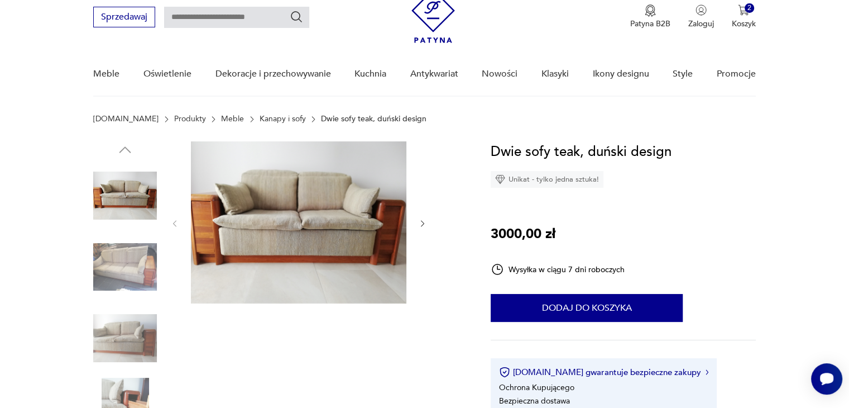
click at [422, 218] on button "button" at bounding box center [422, 223] width 9 height 11
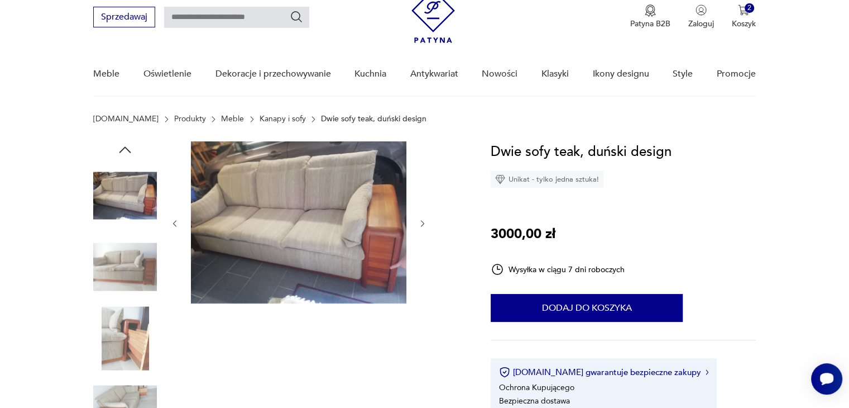
click at [422, 218] on button "button" at bounding box center [422, 223] width 9 height 11
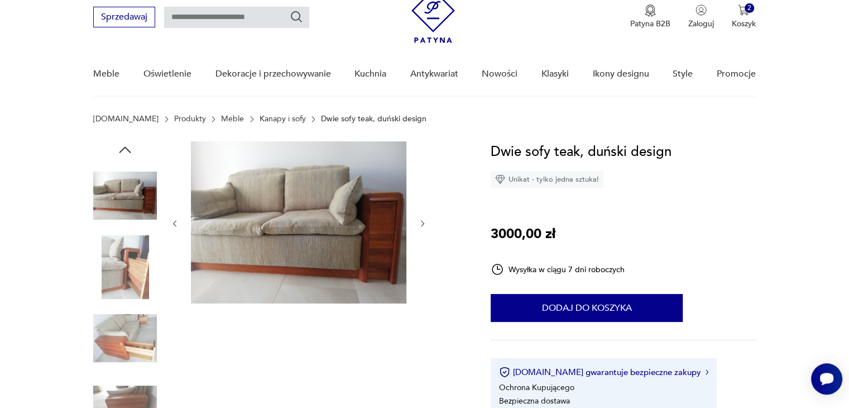
click at [422, 218] on button "button" at bounding box center [422, 223] width 9 height 11
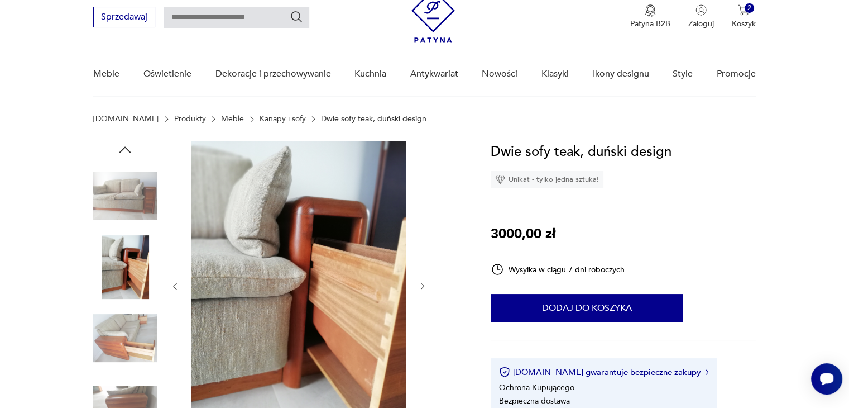
click at [422, 217] on div at bounding box center [298, 286] width 257 height 290
click at [174, 277] on div at bounding box center [298, 286] width 257 height 290
click at [177, 284] on icon "button" at bounding box center [174, 285] width 9 height 9
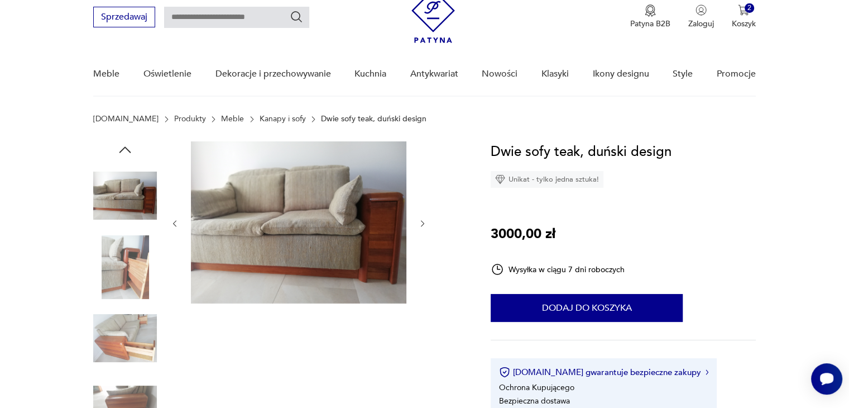
click at [171, 219] on icon "button" at bounding box center [174, 223] width 9 height 9
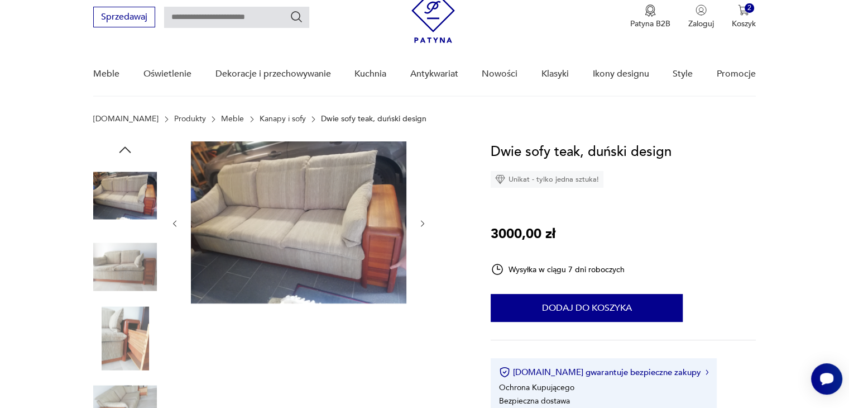
click at [423, 219] on icon "button" at bounding box center [422, 223] width 9 height 9
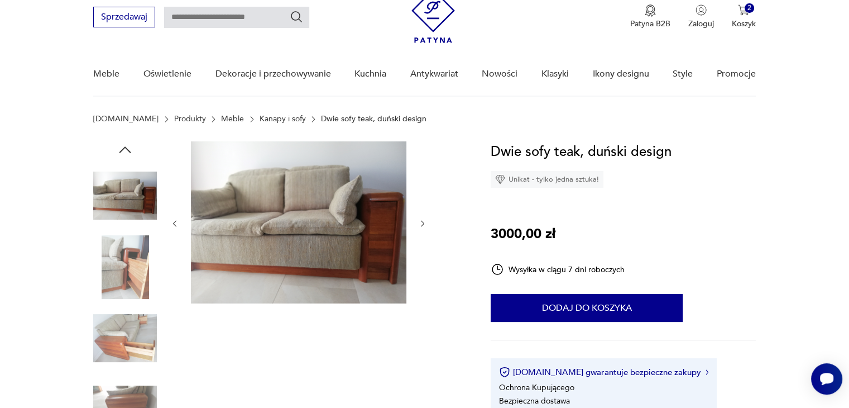
click at [423, 219] on icon "button" at bounding box center [422, 223] width 9 height 9
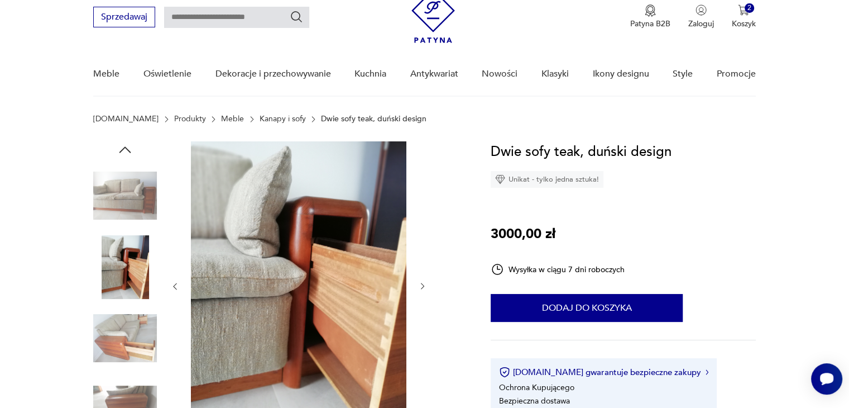
click at [421, 283] on icon "button" at bounding box center [422, 285] width 9 height 9
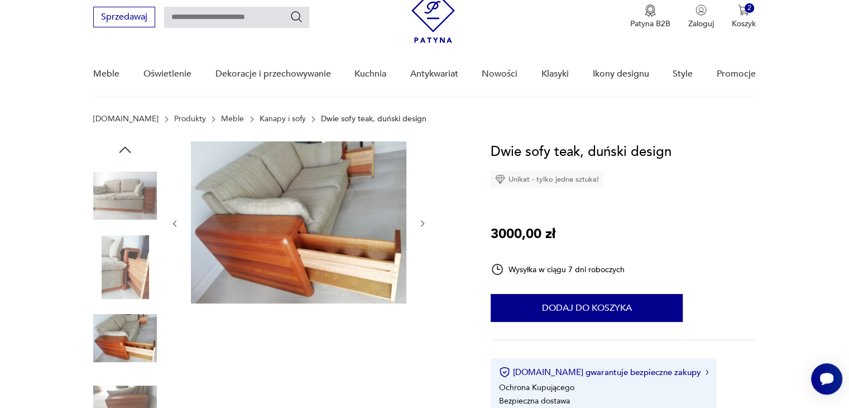
click at [422, 224] on icon "button" at bounding box center [422, 223] width 9 height 9
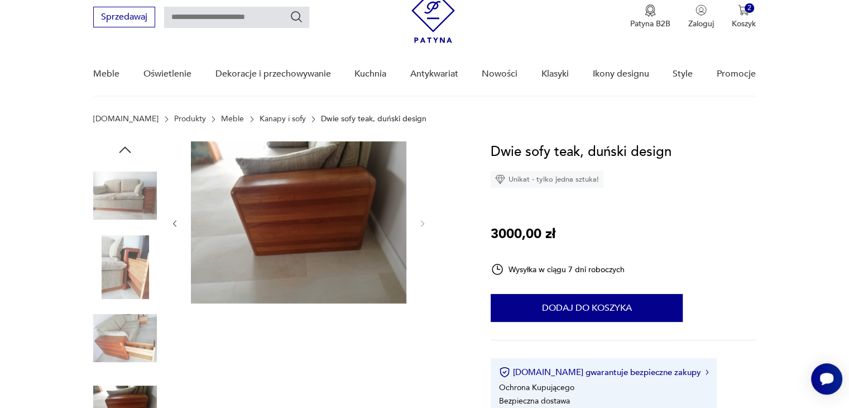
click at [170, 223] on icon "button" at bounding box center [174, 223] width 9 height 9
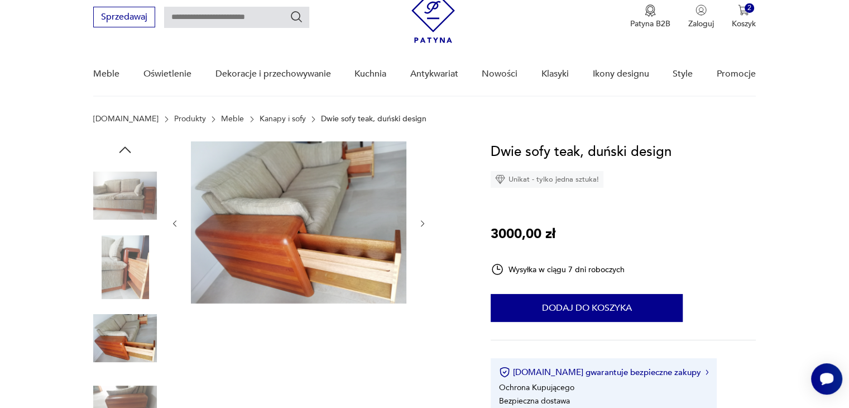
click at [170, 223] on icon "button" at bounding box center [174, 223] width 9 height 9
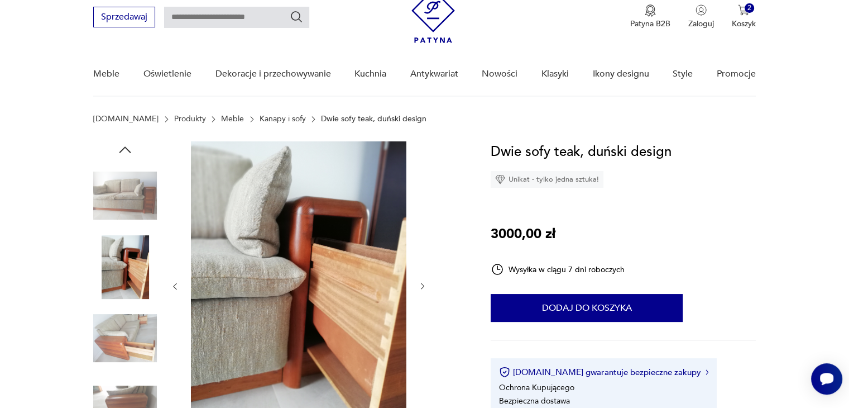
click at [170, 223] on div at bounding box center [298, 286] width 257 height 290
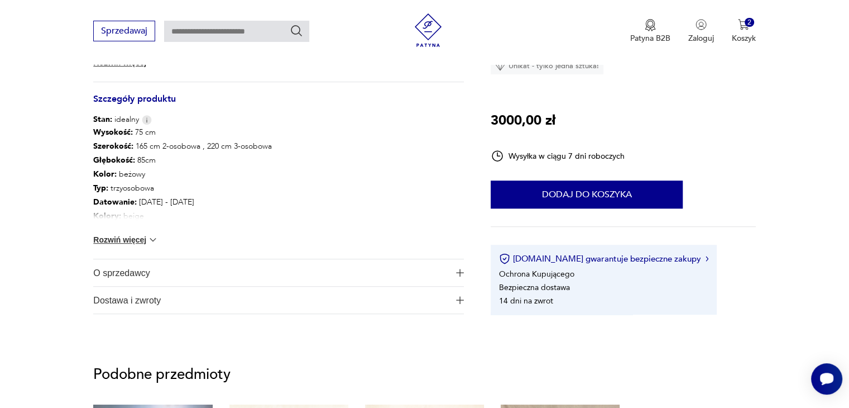
scroll to position [588, 0]
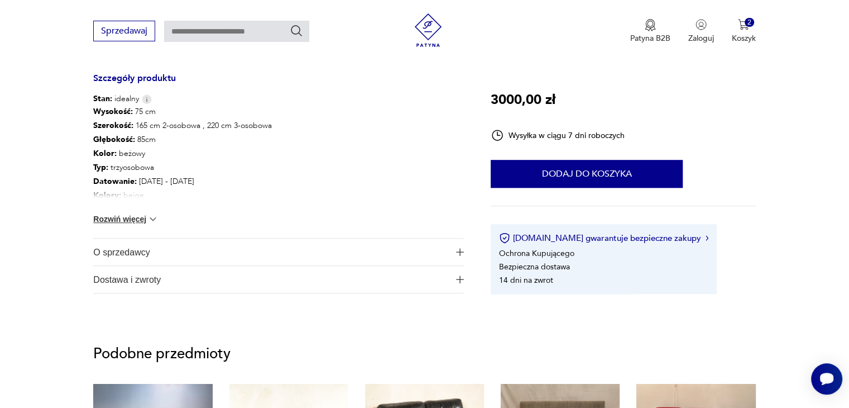
click at [135, 225] on div "Wysokość : 75 cm Szerokość : 165 cm 2-osobowa , 220 cm 3-osobowa Głębokość : 85…" at bounding box center [278, 170] width 371 height 133
click at [142, 221] on button "Rozwiń więcej" at bounding box center [125, 218] width 65 height 11
